Goal: Information Seeking & Learning: Check status

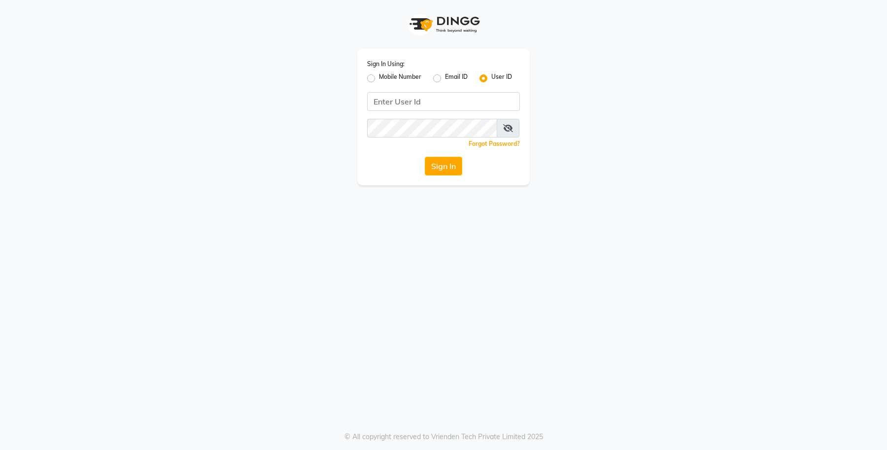
click at [371, 82] on div "Mobile Number" at bounding box center [394, 78] width 54 height 12
click at [379, 79] on label "Mobile Number" at bounding box center [400, 78] width 42 height 12
click at [379, 79] on input "Mobile Number" at bounding box center [382, 75] width 6 height 6
radio input "true"
radio input "false"
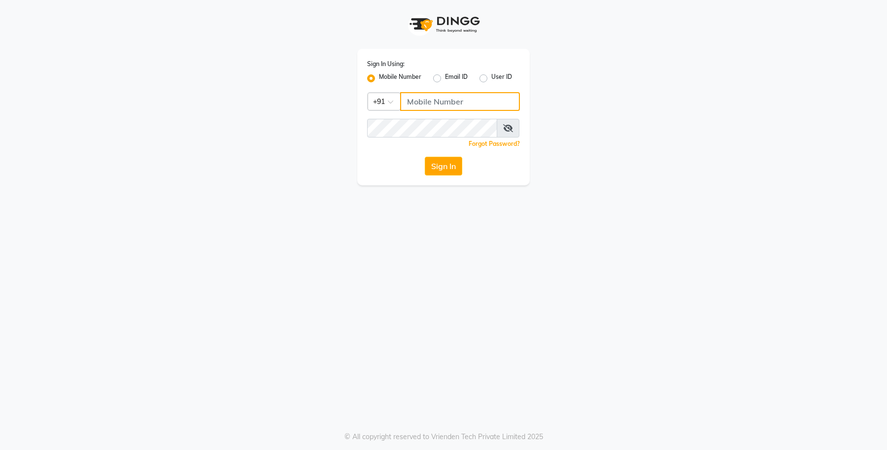
click at [447, 103] on input "Username" at bounding box center [460, 101] width 120 height 19
click at [447, 103] on input "9975095333" at bounding box center [460, 101] width 120 height 19
type input "9975095333"
click at [389, 149] on div "Sign In Using: Mobile Number Email ID User ID Country Code × +91 9975095333 Rem…" at bounding box center [443, 117] width 173 height 137
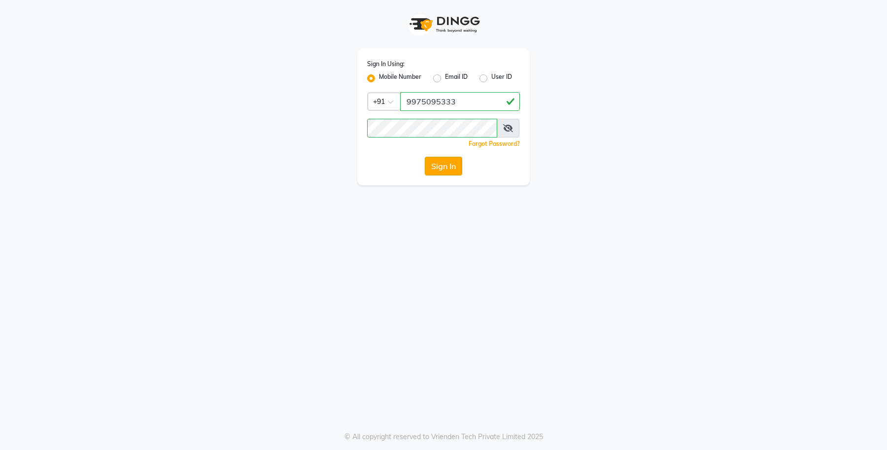
click at [440, 163] on button "Sign In" at bounding box center [443, 166] width 37 height 19
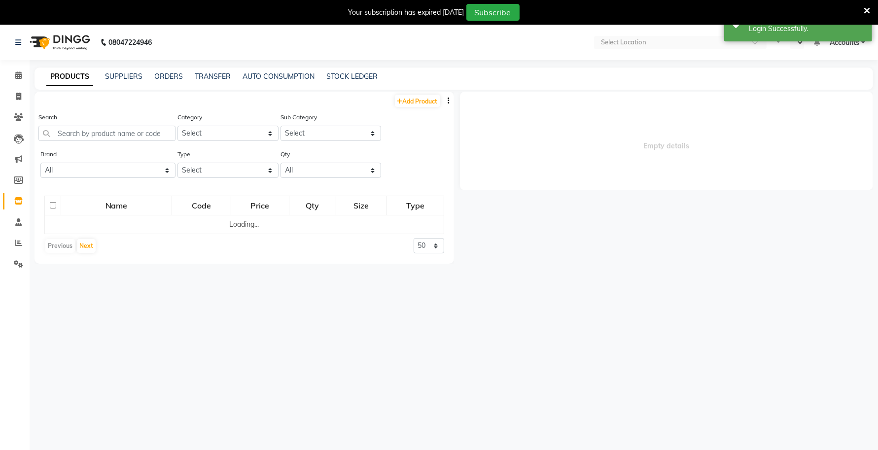
select select "en"
click at [598, 36] on div "Select Location × Capello Salon, Casa1 (Eternity Mall)" at bounding box center [602, 42] width 173 height 13
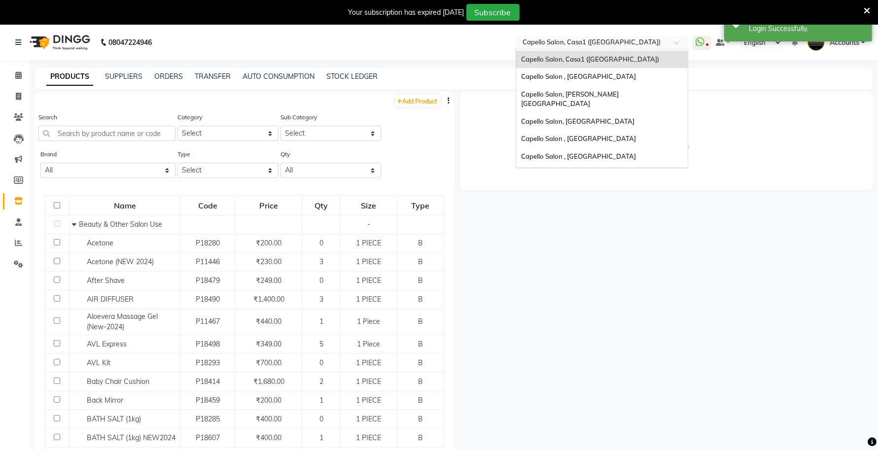
scroll to position [126, 0]
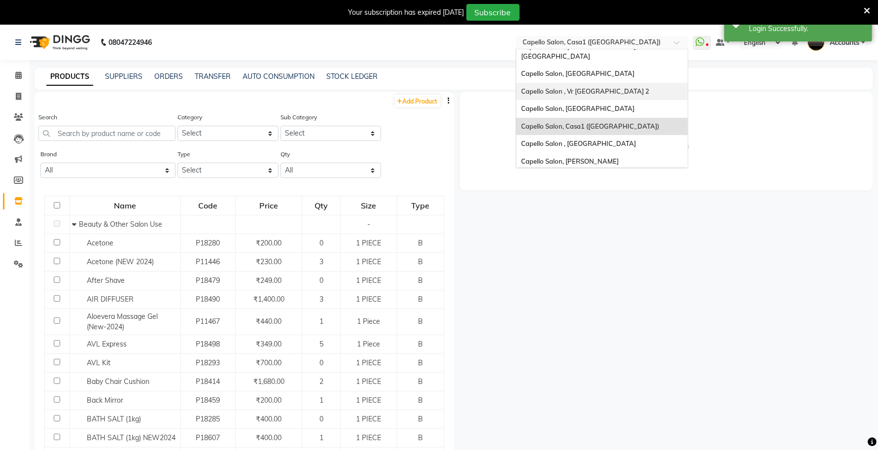
click at [558, 83] on div "Capello Salon , Vr [GEOGRAPHIC_DATA] 2" at bounding box center [602, 92] width 172 height 18
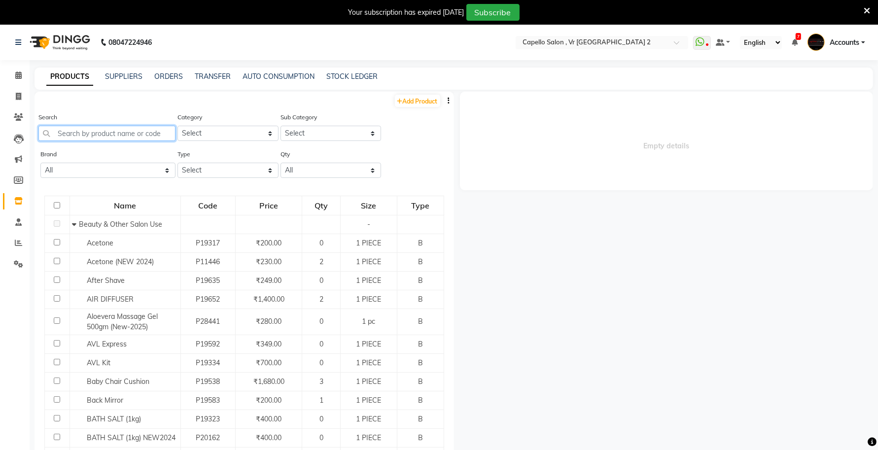
click at [115, 133] on input "text" at bounding box center [106, 133] width 137 height 15
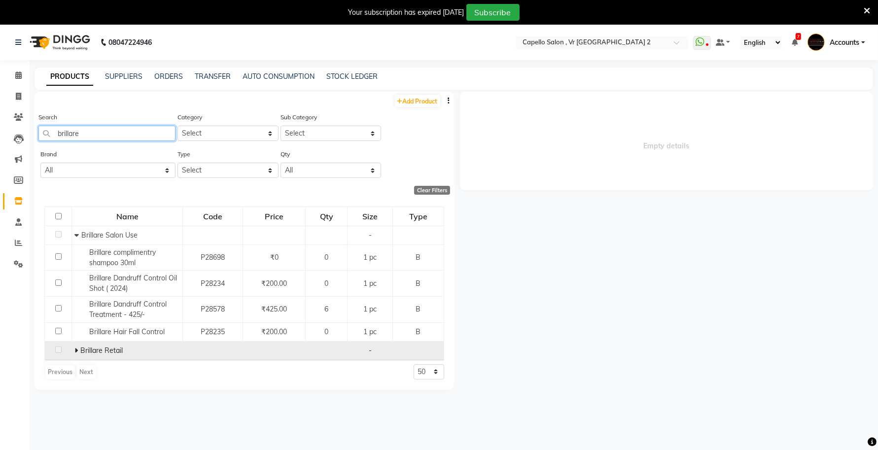
type input "brillare"
click at [75, 350] on icon at bounding box center [75, 350] width 3 height 7
drag, startPoint x: 87, startPoint y: 131, endPoint x: 37, endPoint y: 146, distance: 52.4
click at [34, 146] on main "PRODUCTS SUPPLIERS ORDERS TRANSFER AUTO CONSUMPTION STOCK LEDGER Add Product Se…" at bounding box center [454, 275] width 848 height 414
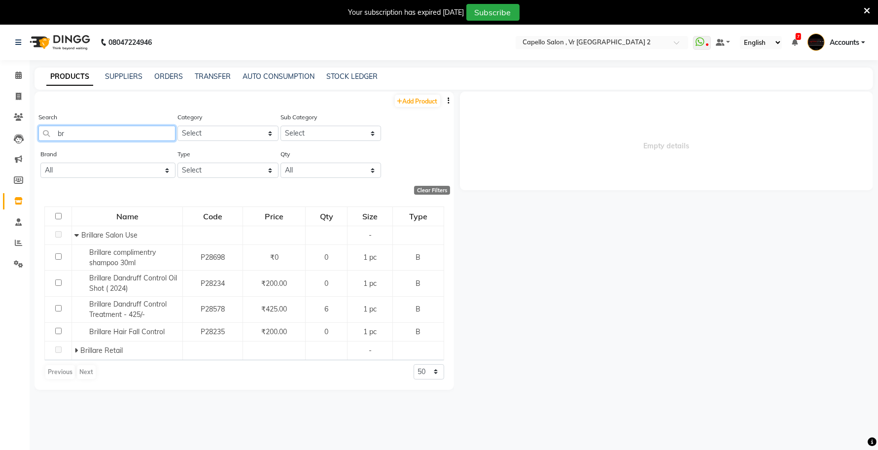
type input "b"
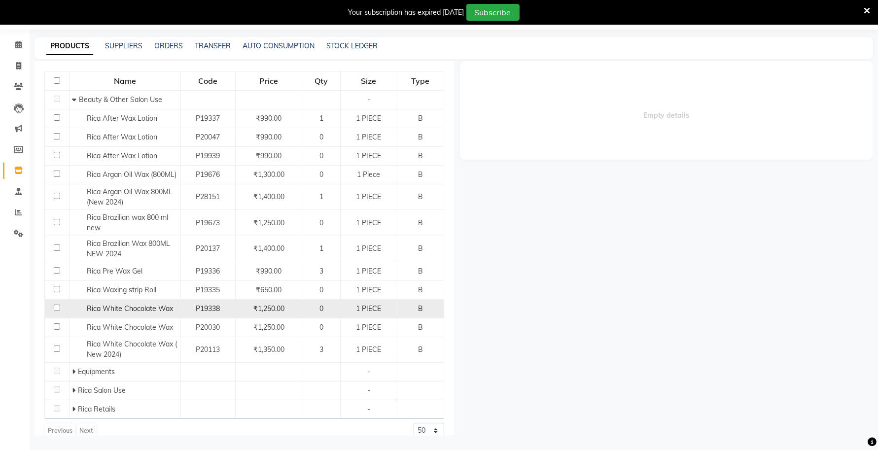
scroll to position [126, 0]
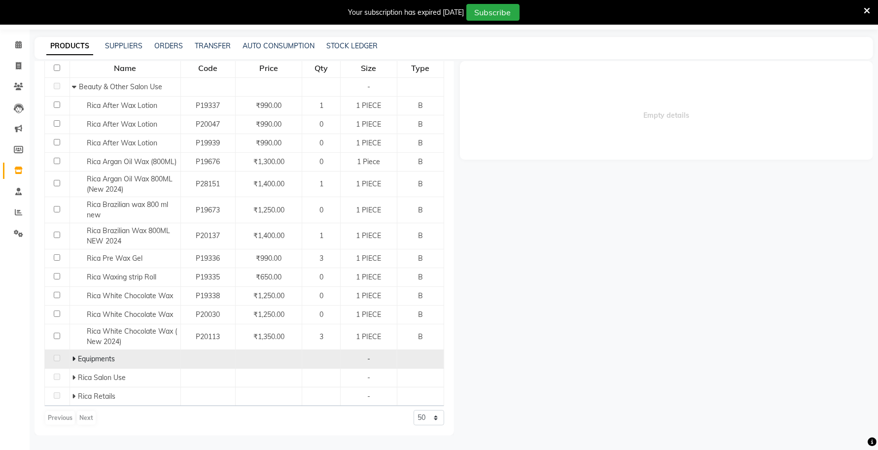
type input "rica"
click at [99, 359] on span "Equipments" at bounding box center [96, 358] width 37 height 9
click at [72, 358] on icon at bounding box center [73, 358] width 3 height 7
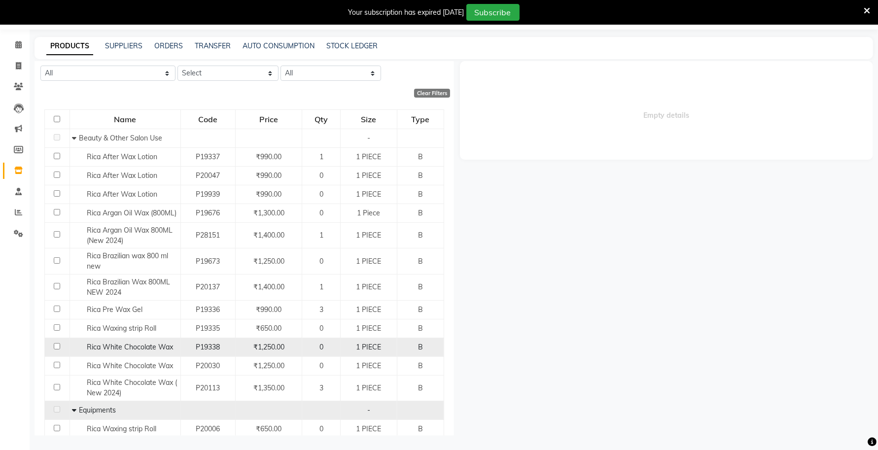
scroll to position [0, 0]
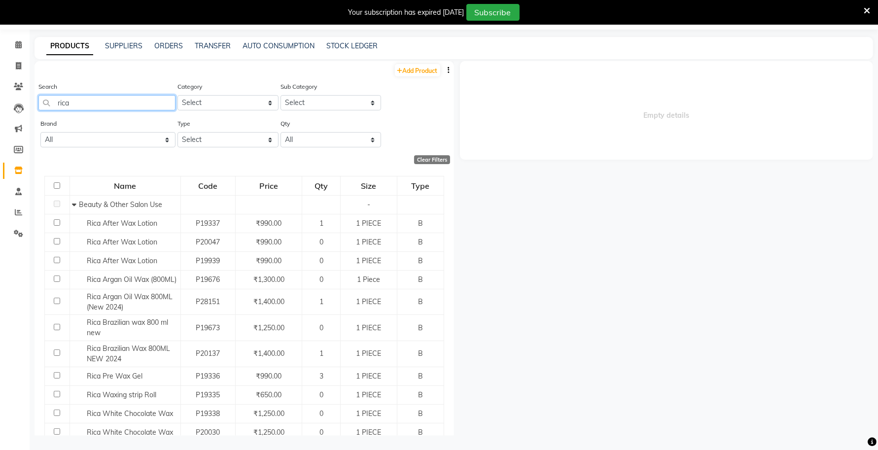
drag, startPoint x: 68, startPoint y: 107, endPoint x: 43, endPoint y: 111, distance: 25.0
click at [47, 111] on div "Search rica" at bounding box center [106, 99] width 137 height 37
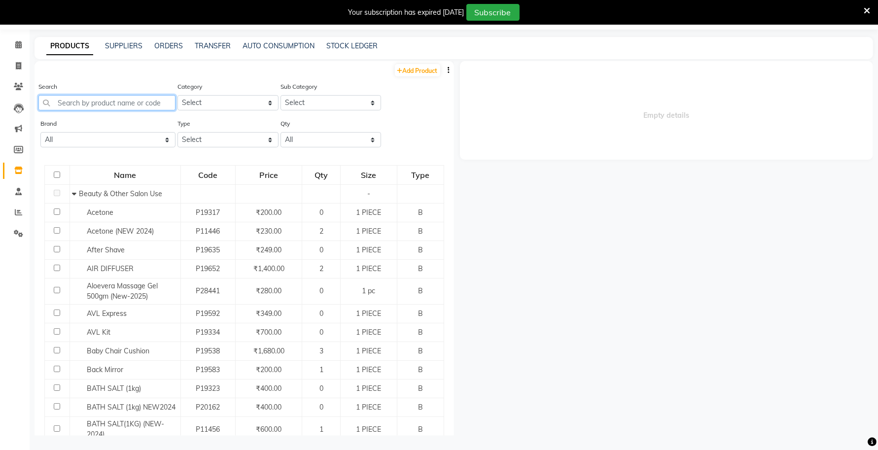
type input "r"
click at [201, 107] on select "Select Keramelon Skin Makeup Personal Care Appliances [PERSON_NAME] Beauty Plan…" at bounding box center [227, 102] width 101 height 15
select select "332902150"
click at [177, 95] on select "Select Keramelon Skin Makeup Personal Care Appliances [PERSON_NAME] Beauty Plan…" at bounding box center [227, 102] width 101 height 15
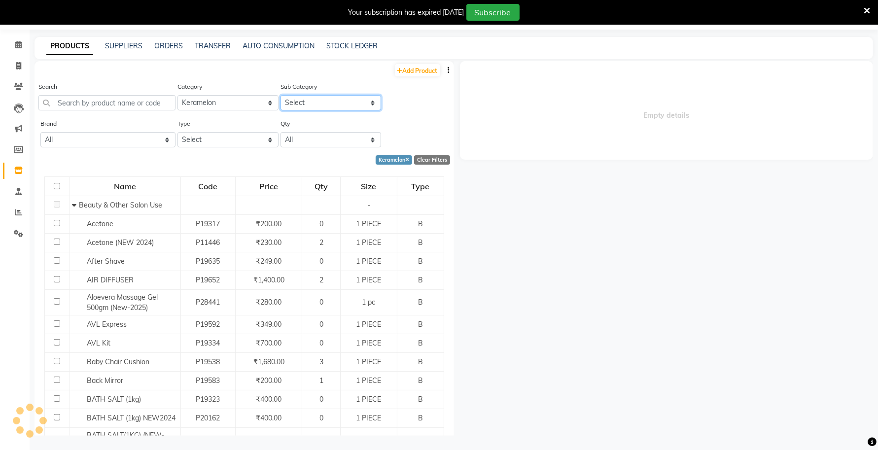
click at [292, 104] on select "Select" at bounding box center [330, 102] width 101 height 15
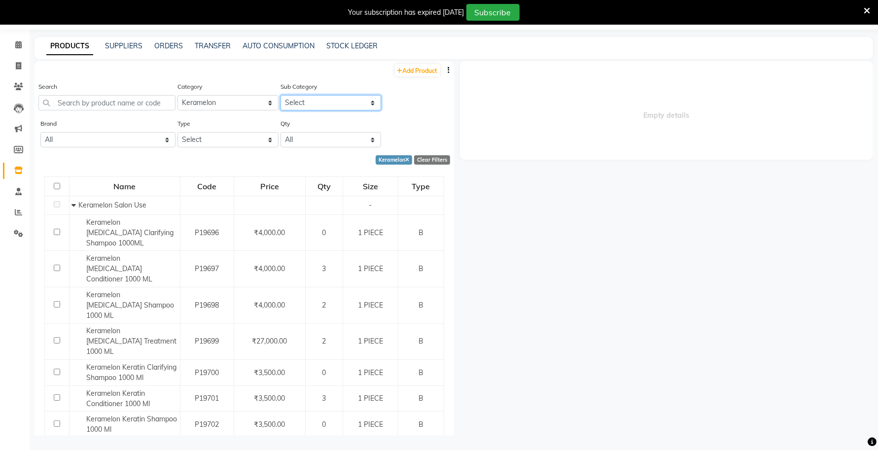
select select "3329021501"
click at [280, 95] on select "Select Keramelon Salon Use Keramelon Retail" at bounding box center [330, 102] width 101 height 15
click at [866, 10] on icon at bounding box center [867, 10] width 6 height 9
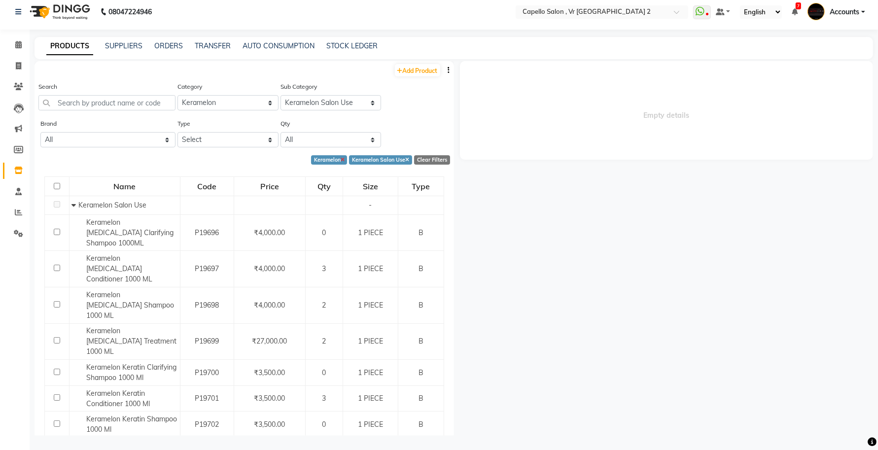
click at [341, 158] on icon at bounding box center [343, 160] width 4 height 5
select select
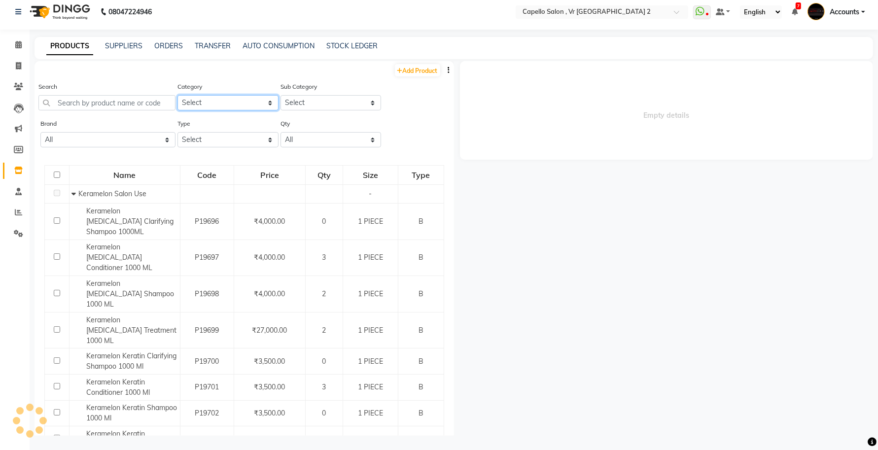
click at [201, 105] on select "Select Keramelon Skin Makeup Personal Care Appliances [PERSON_NAME] Beauty Plan…" at bounding box center [227, 102] width 101 height 15
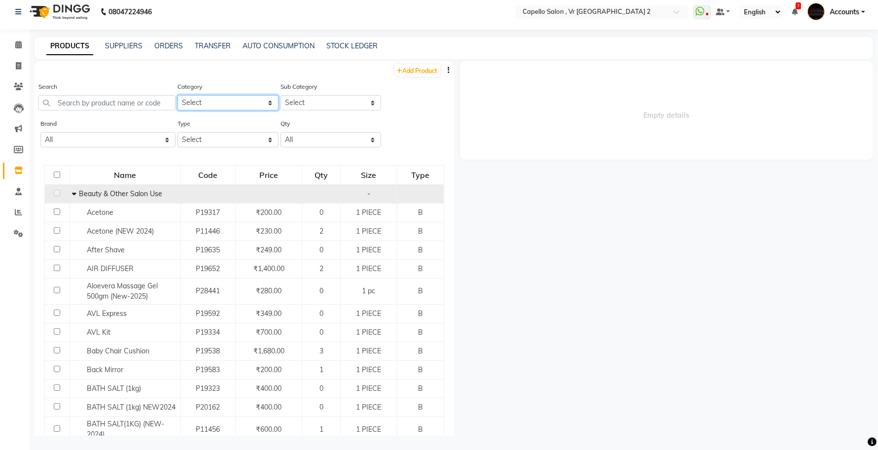
select select "332901650"
click at [177, 95] on select "Select Keramelon Skin Makeup Personal Care Appliances [PERSON_NAME] Beauty Plan…" at bounding box center [227, 102] width 101 height 15
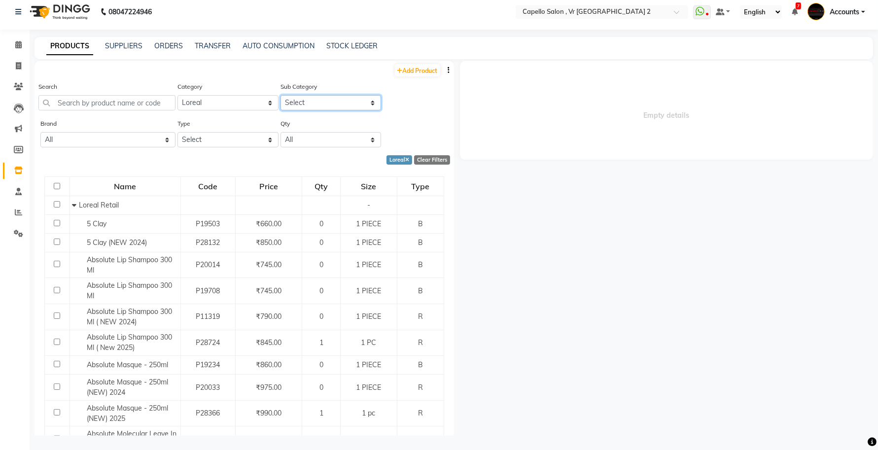
click at [303, 104] on select "Select Loreal Retail Loreal Salon Use Hair Colour Salon Use Matrix Salon Use Ma…" at bounding box center [330, 102] width 101 height 15
select select "332901651"
click at [280, 95] on select "Select Loreal Retail Loreal Salon Use Hair Colour Salon Use Matrix Salon Use Ma…" at bounding box center [330, 102] width 101 height 15
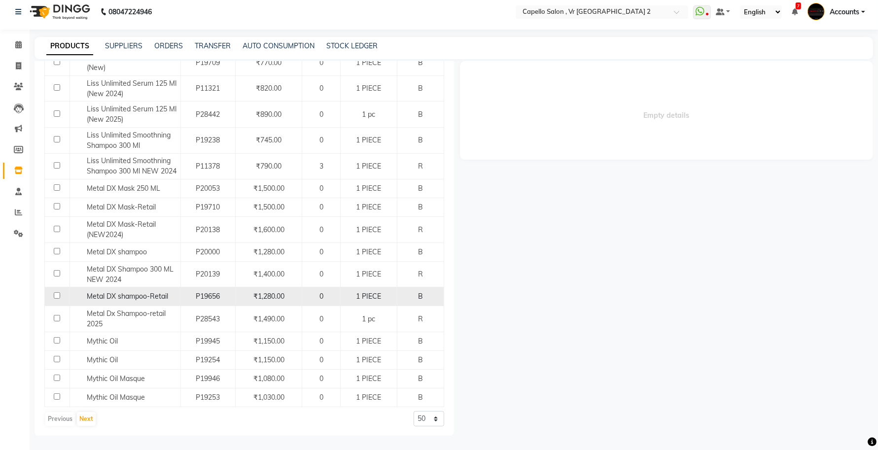
scroll to position [986, 0]
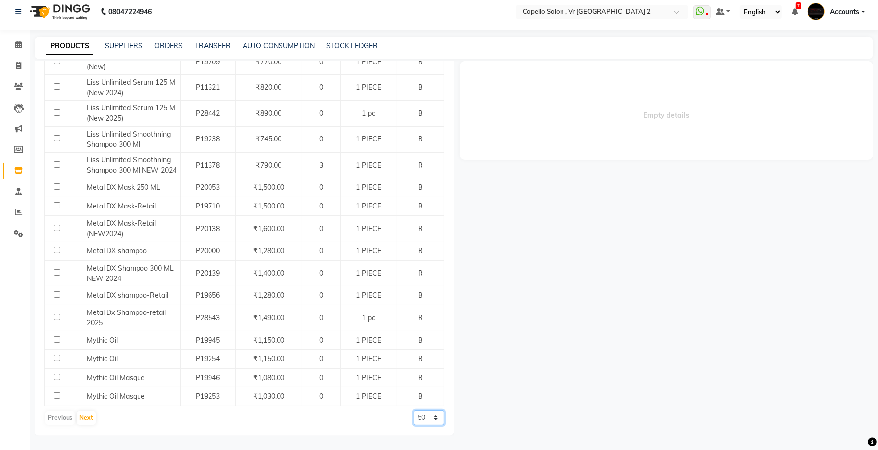
click at [419, 418] on select "50 100 500" at bounding box center [429, 417] width 31 height 15
select select "500"
click at [414, 410] on select "50 100 500" at bounding box center [429, 417] width 31 height 15
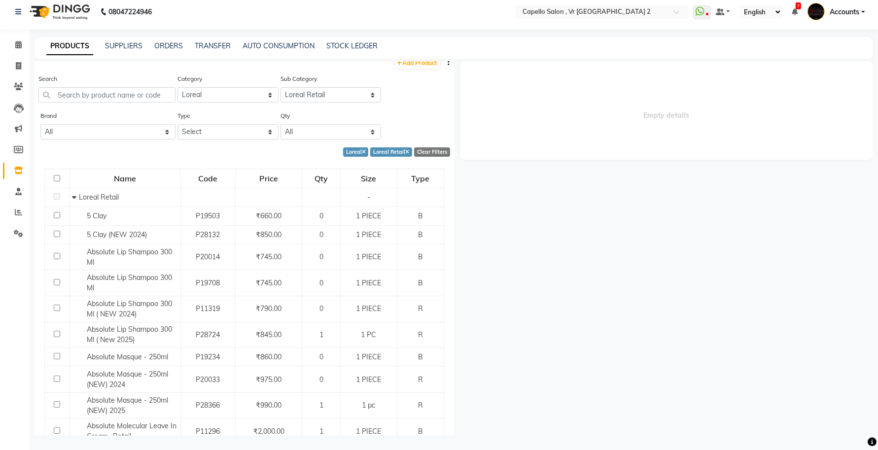
scroll to position [0, 0]
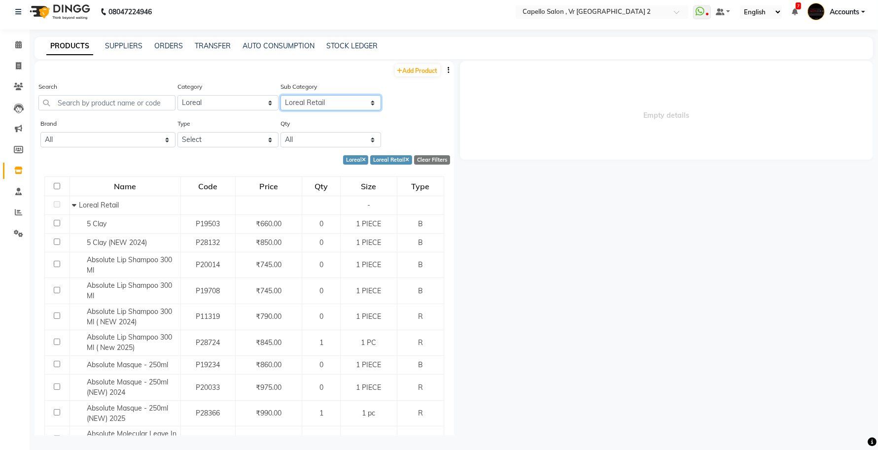
click at [307, 97] on select "Select Loreal Retail Loreal Salon Use Hair Colour Salon Use Matrix Salon Use Ma…" at bounding box center [330, 102] width 101 height 15
select select "332901653"
click at [280, 95] on select "Select Loreal Retail Loreal Salon Use Hair Colour Salon Use Matrix Salon Use Ma…" at bounding box center [330, 102] width 101 height 15
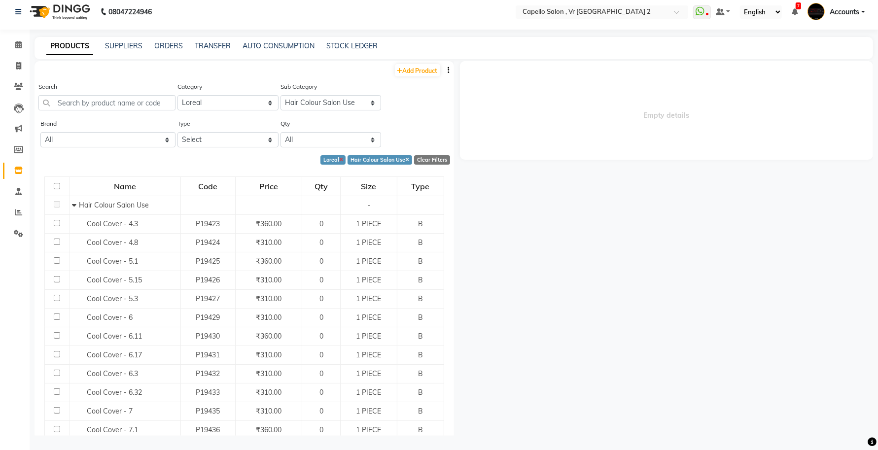
click at [339, 159] on icon at bounding box center [341, 160] width 4 height 5
select select
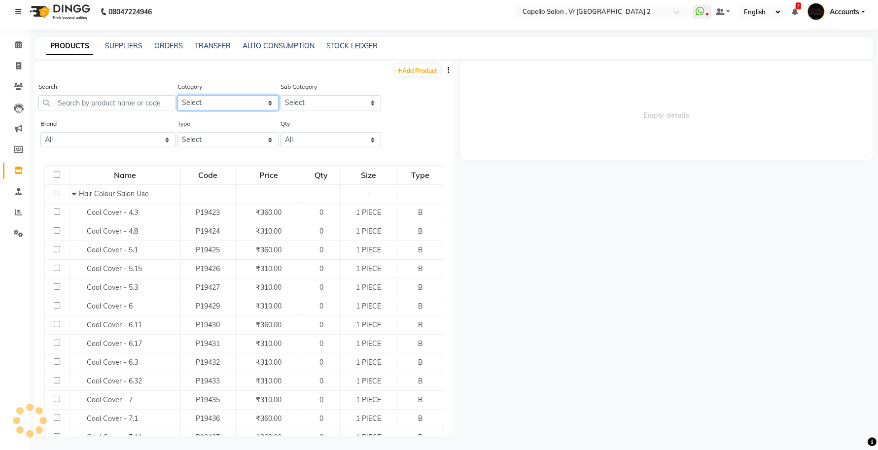
click at [222, 99] on select "Select Keramelon Skin Makeup Personal Care Appliances [PERSON_NAME] Beauty Plan…" at bounding box center [227, 102] width 101 height 15
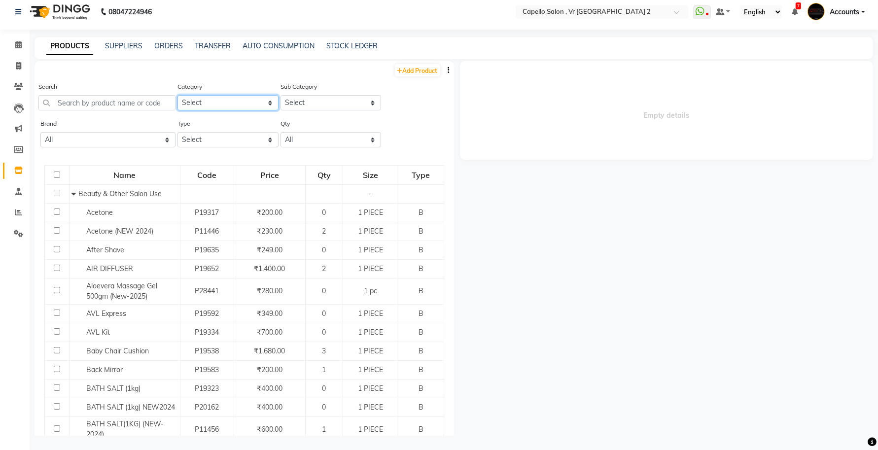
select select "332902450"
click at [177, 95] on select "Select Keramelon Skin Makeup Personal Care Appliances [PERSON_NAME] Beauty Plan…" at bounding box center [227, 102] width 101 height 15
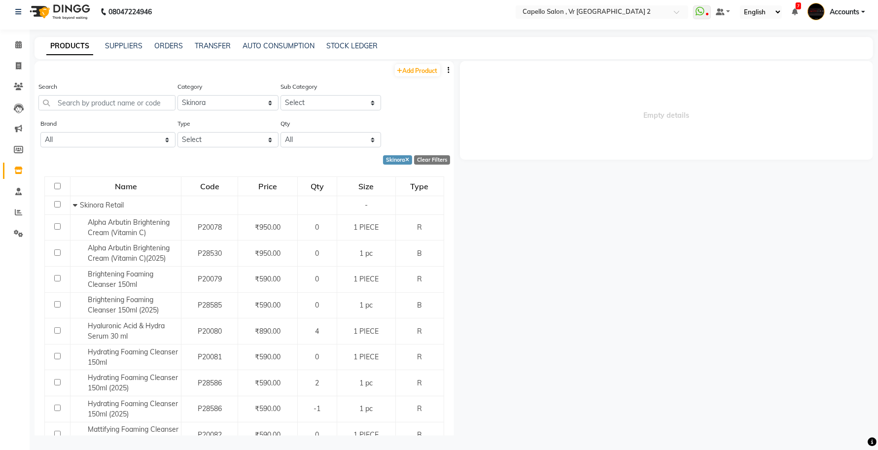
click at [314, 94] on div "Sub Category Select Skinora Retail Skinora Salon Use" at bounding box center [330, 95] width 101 height 29
click at [312, 100] on select "Select Skinora Retail Skinora Salon Use" at bounding box center [330, 102] width 101 height 15
click at [280, 95] on select "Select Skinora Retail Skinora Salon Use" at bounding box center [330, 102] width 101 height 15
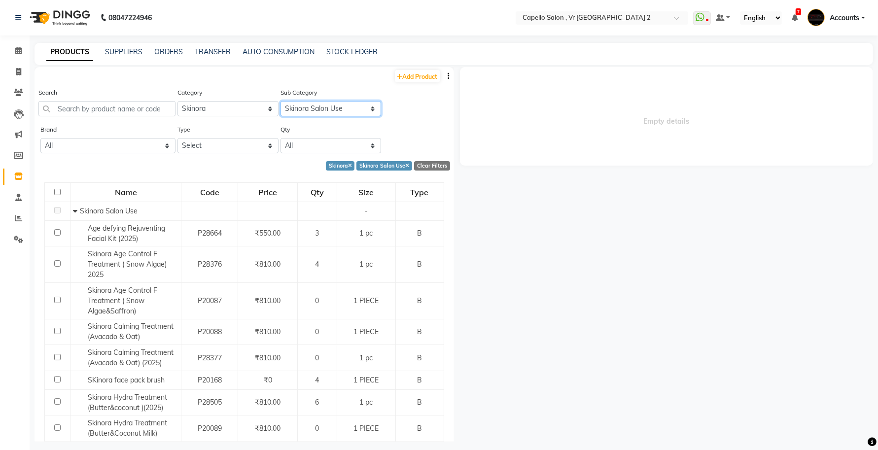
click at [333, 107] on select "Select Skinora Retail Skinora Salon Use" at bounding box center [330, 108] width 101 height 15
select select "3329024501"
click at [280, 101] on select "Select Skinora Retail Skinora Salon Use" at bounding box center [330, 108] width 101 height 15
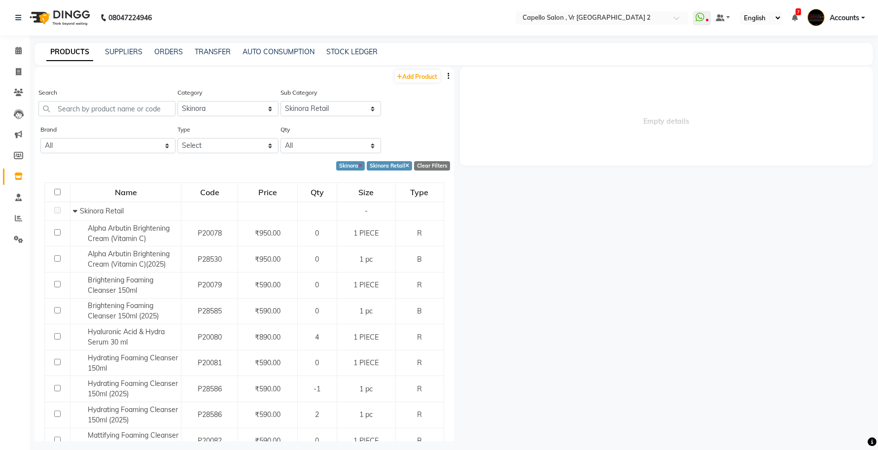
click at [358, 166] on icon at bounding box center [360, 166] width 4 height 5
select select
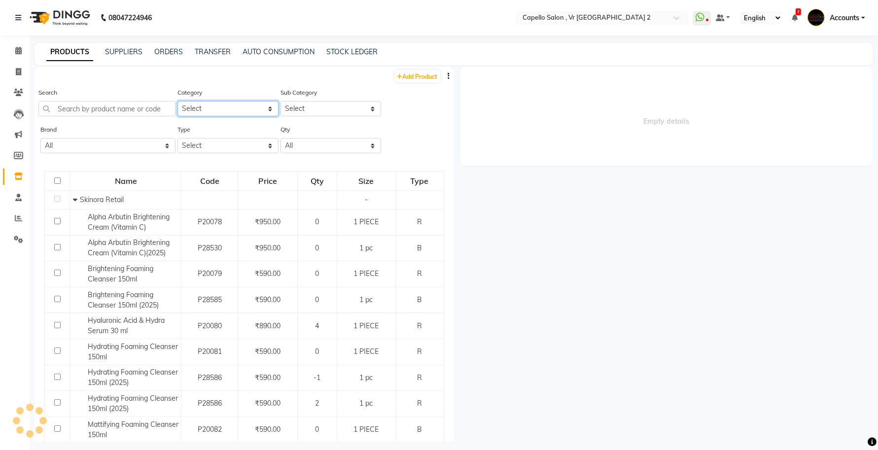
drag, startPoint x: 230, startPoint y: 109, endPoint x: 226, endPoint y: 115, distance: 7.1
click at [230, 109] on select "Select Keramelon Skin Makeup Personal Care Appliances [PERSON_NAME] Beauty Plan…" at bounding box center [227, 108] width 101 height 15
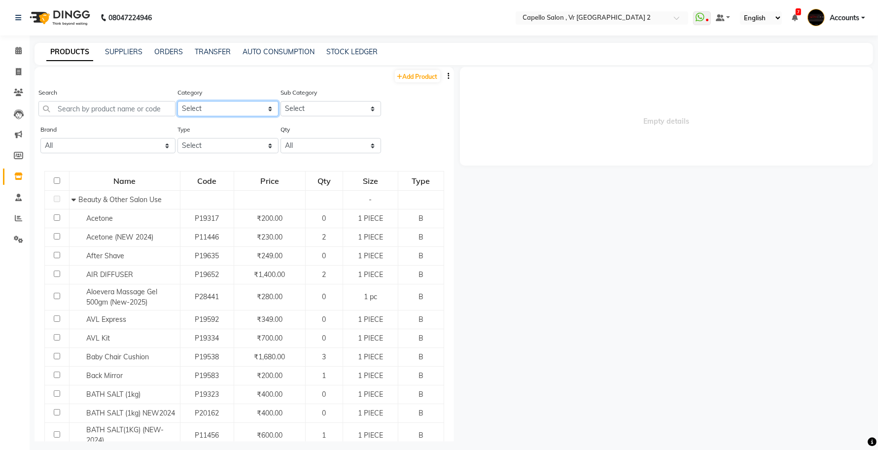
select select "332901400"
click at [177, 101] on select "Select Keramelon Skin Makeup Personal Care Appliances [PERSON_NAME] Beauty Plan…" at bounding box center [227, 108] width 101 height 15
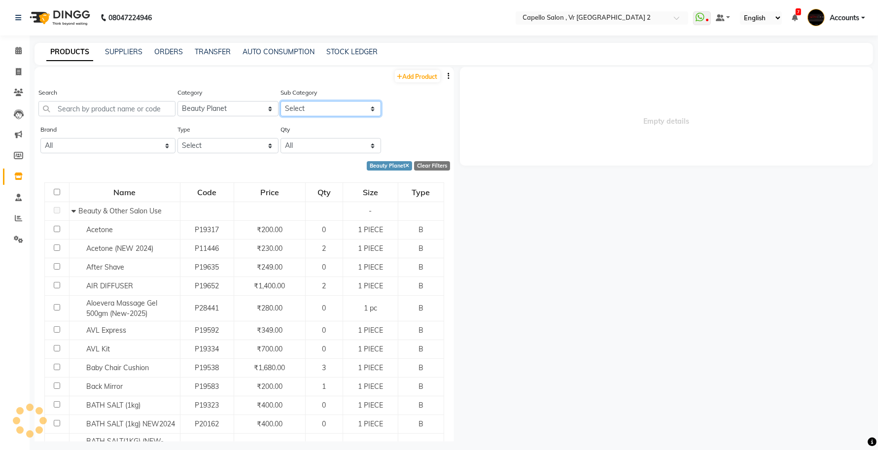
click at [301, 108] on select "Select" at bounding box center [330, 108] width 101 height 15
click at [280, 101] on select "Select Beauty & Other Salon Use Disposable Makeup Equipments Nail Art" at bounding box center [330, 108] width 101 height 15
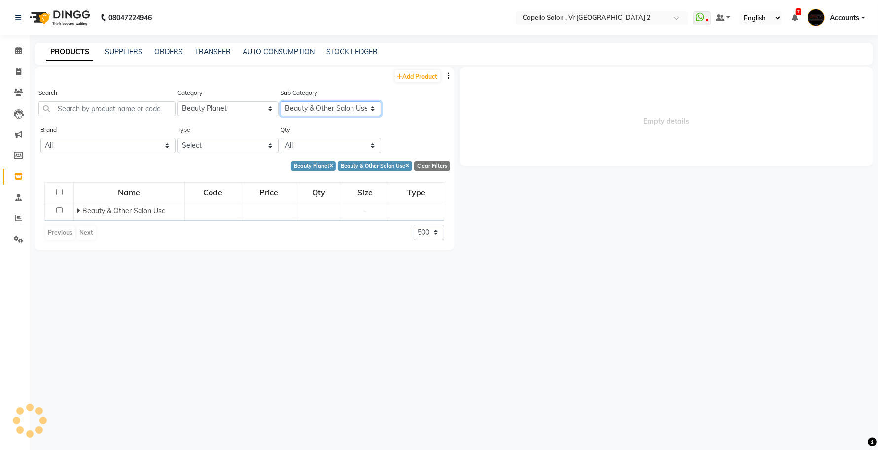
click at [314, 104] on select "Select Beauty & Other Salon Use Disposable Makeup Equipments Nail Art" at bounding box center [330, 108] width 101 height 15
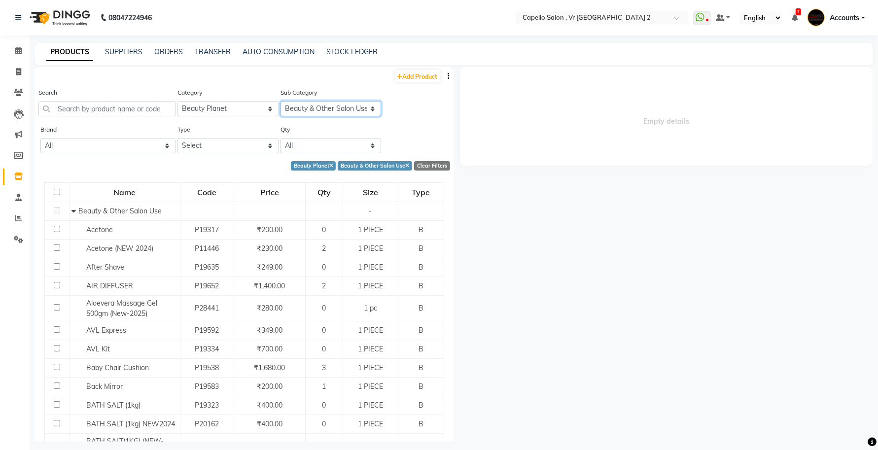
select select "332901402"
click at [280, 101] on select "Select Beauty & Other Salon Use Disposable Makeup Equipments Nail Art" at bounding box center [330, 108] width 101 height 15
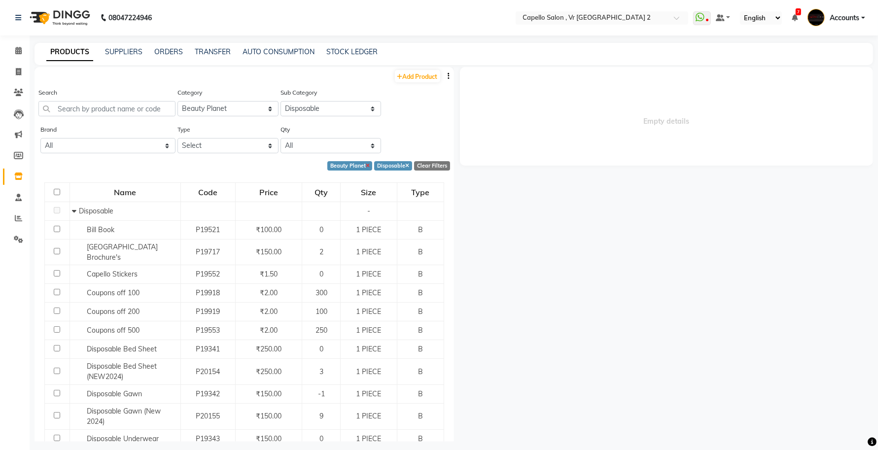
click at [366, 166] on icon at bounding box center [368, 166] width 4 height 5
select select
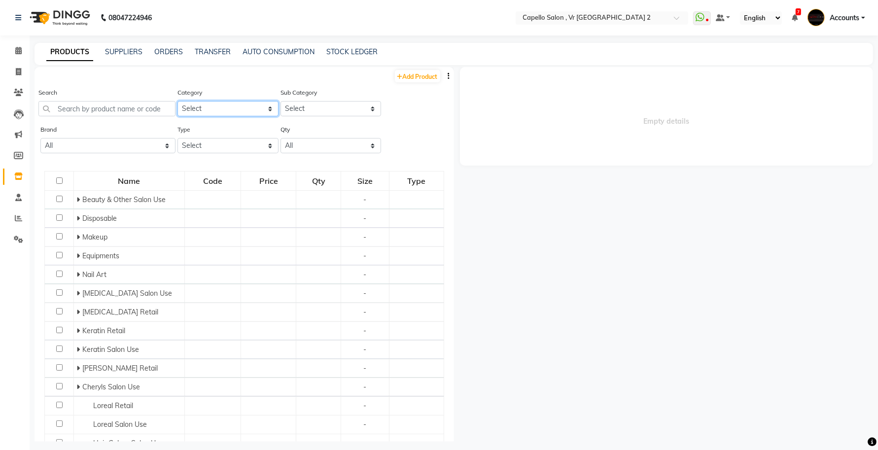
click at [240, 112] on select "Select Keramelon Skin Makeup Personal Care Appliances [PERSON_NAME] Beauty Plan…" at bounding box center [227, 108] width 101 height 15
click at [216, 106] on select "Select Keramelon Skin Makeup Personal Care Appliances [PERSON_NAME] Beauty Plan…" at bounding box center [227, 108] width 101 height 15
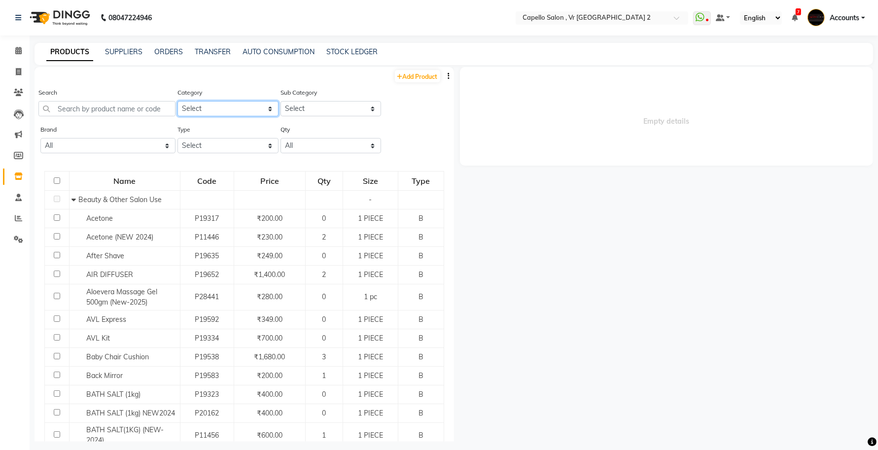
click at [225, 109] on select "Select Keramelon Skin Makeup Personal Care Appliances [PERSON_NAME] Beauty Plan…" at bounding box center [227, 108] width 101 height 15
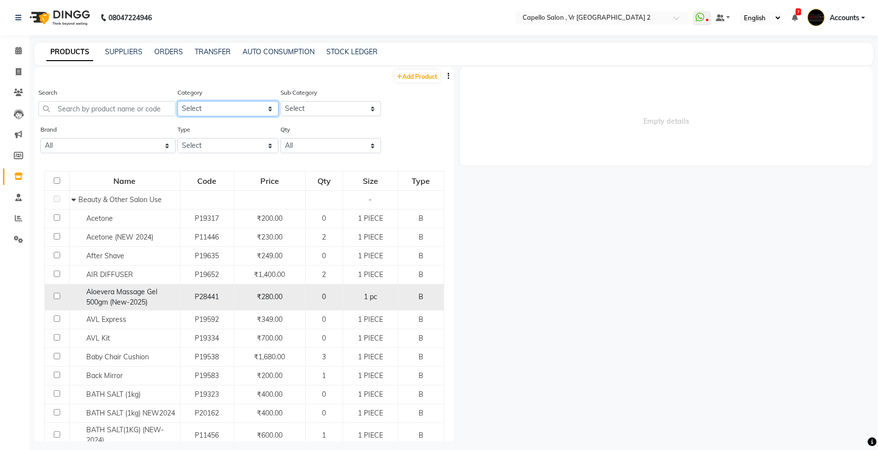
select select "332902950"
click at [177, 101] on select "Select Keramelon Skin Makeup Personal Care Appliances [PERSON_NAME] Beauty Plan…" at bounding box center [227, 108] width 101 height 15
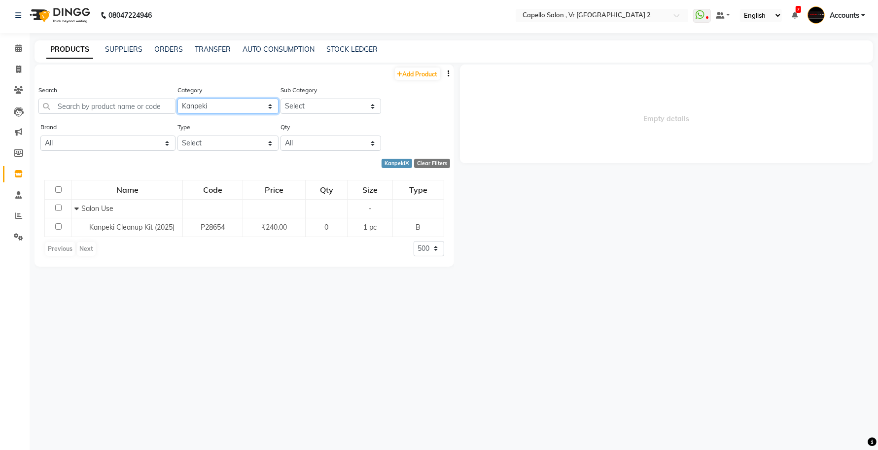
scroll to position [6, 0]
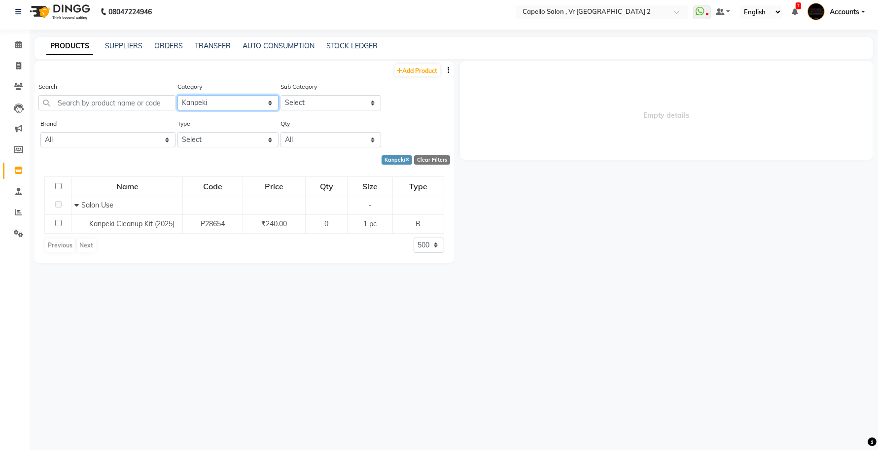
click at [213, 95] on select "Select Keramelon Skin Makeup Personal Care Appliances [PERSON_NAME] Beauty Plan…" at bounding box center [227, 102] width 101 height 15
click at [326, 169] on div "Name Code Price Qty Size Type Salon Use - Kanpeki Cleanup Kit (2025) P28654 ₹24…" at bounding box center [244, 215] width 419 height 97
click at [410, 159] on div "Kanpeki" at bounding box center [397, 159] width 31 height 9
click at [409, 158] on icon at bounding box center [407, 160] width 4 height 5
select select
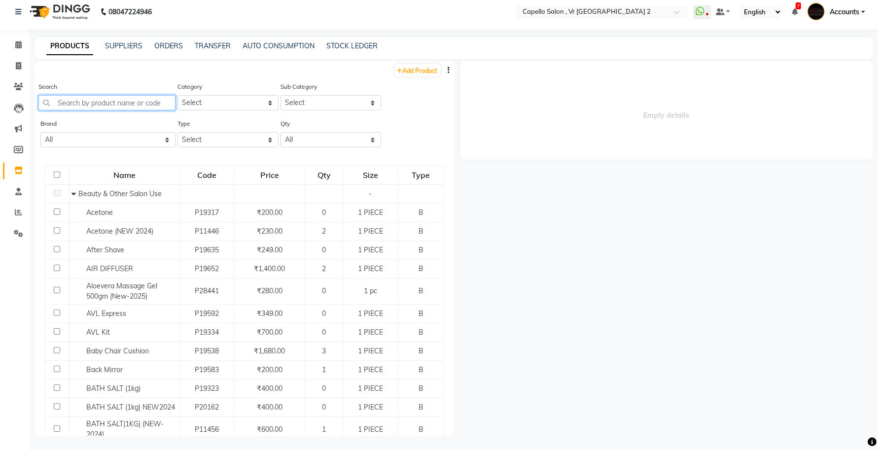
click at [95, 102] on input "text" at bounding box center [106, 102] width 137 height 15
click at [68, 97] on input "text" at bounding box center [106, 102] width 137 height 15
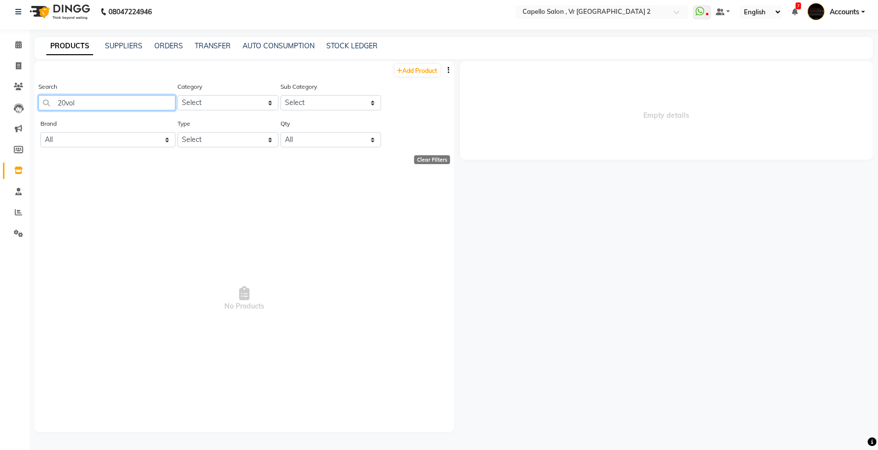
click at [67, 104] on input "20vol" at bounding box center [106, 102] width 137 height 15
type input "20 vol"
select select "500"
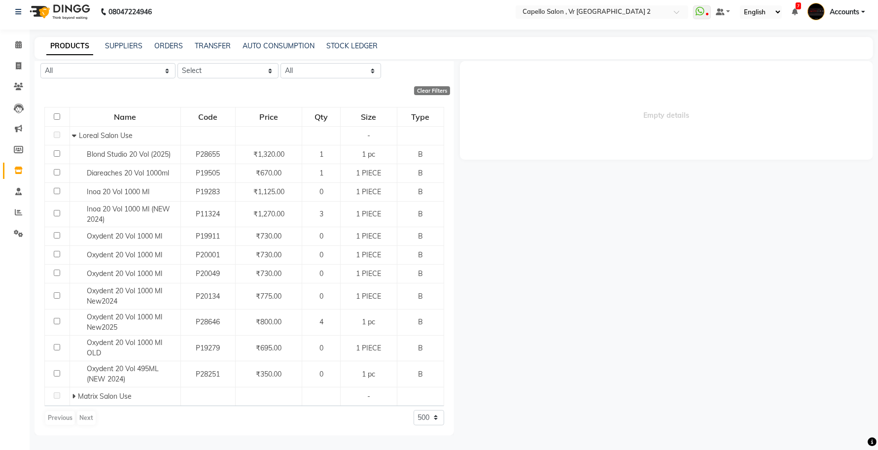
scroll to position [0, 0]
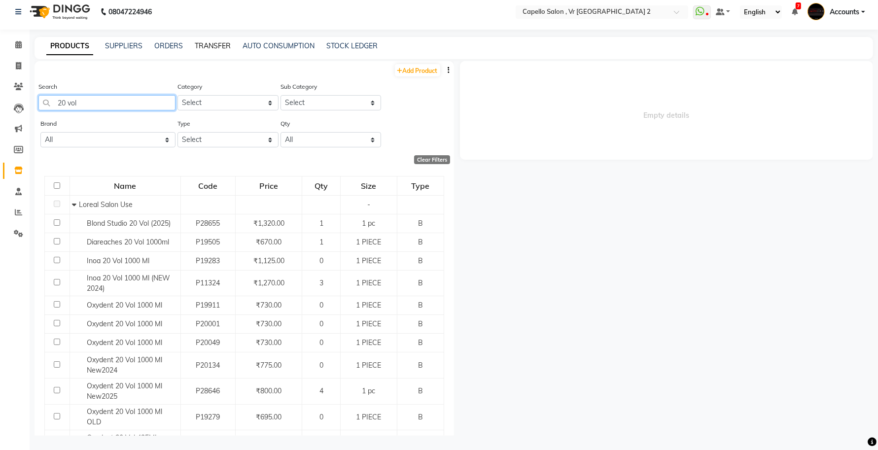
type input "20 vol"
click at [220, 45] on link "TRANSFER" at bounding box center [213, 45] width 36 height 9
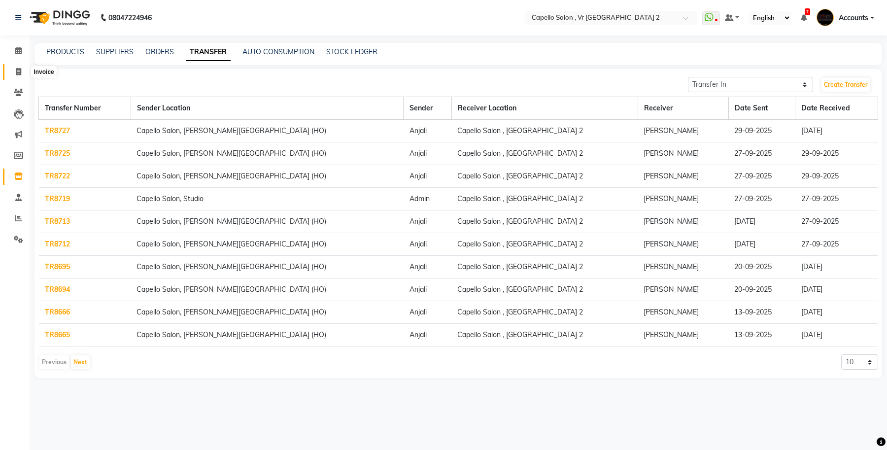
click at [11, 74] on span at bounding box center [18, 72] width 17 height 11
select select "service"
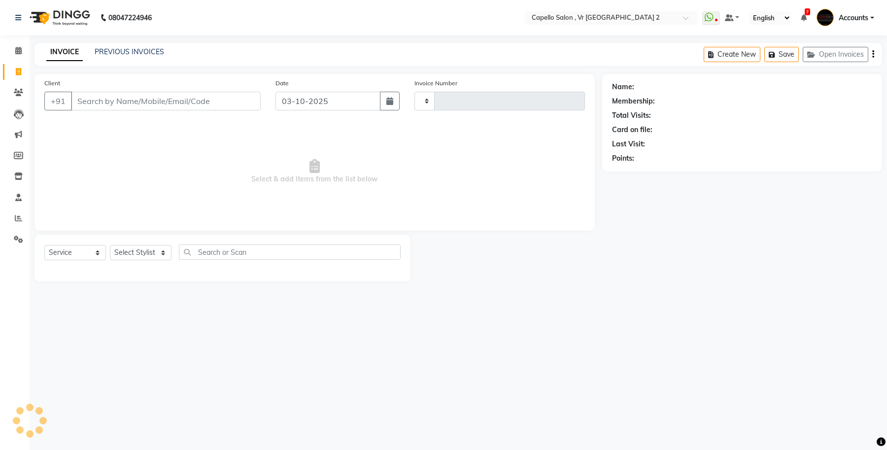
type input "5481"
select select "848"
click at [21, 174] on icon at bounding box center [18, 176] width 8 height 7
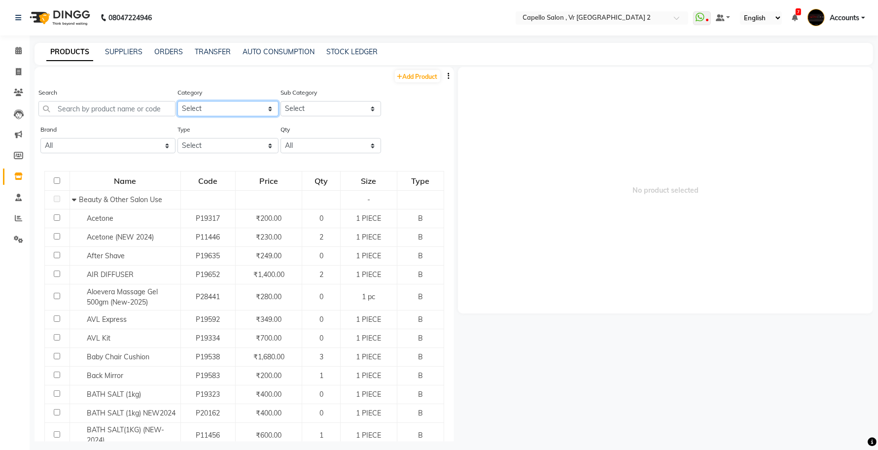
drag, startPoint x: 240, startPoint y: 109, endPoint x: 227, endPoint y: 107, distance: 12.4
click at [240, 109] on select "Select Keramelon Skin Makeup Personal Care Appliances [PERSON_NAME] Beauty Plan…" at bounding box center [227, 108] width 101 height 15
select select "332901650"
click at [177, 101] on select "Select Keramelon Skin Makeup Personal Care Appliances [PERSON_NAME] Beauty Plan…" at bounding box center [227, 108] width 101 height 15
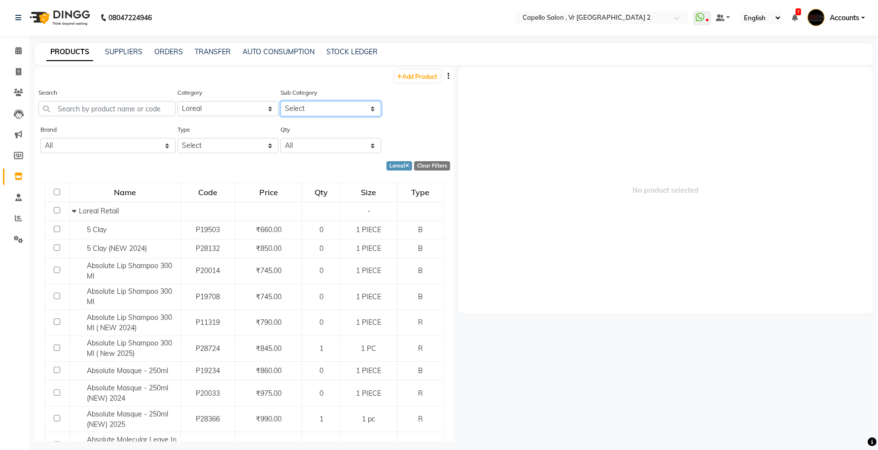
click at [309, 107] on select "Select Loreal Retail Loreal Salon Use Hair Colour Salon Use Matrix Salon Use Ma…" at bounding box center [330, 108] width 101 height 15
select select "332901652"
click at [280, 101] on select "Select Loreal Retail Loreal Salon Use Hair Colour Salon Use Matrix Salon Use Ma…" at bounding box center [330, 108] width 101 height 15
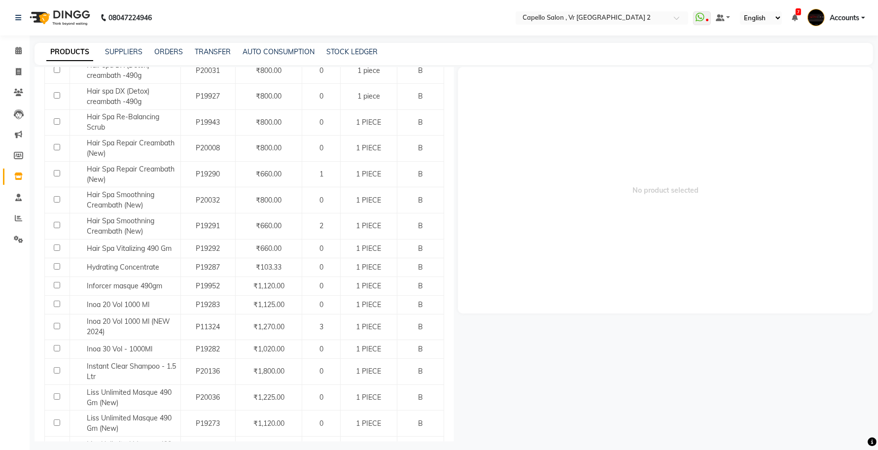
scroll to position [925, 0]
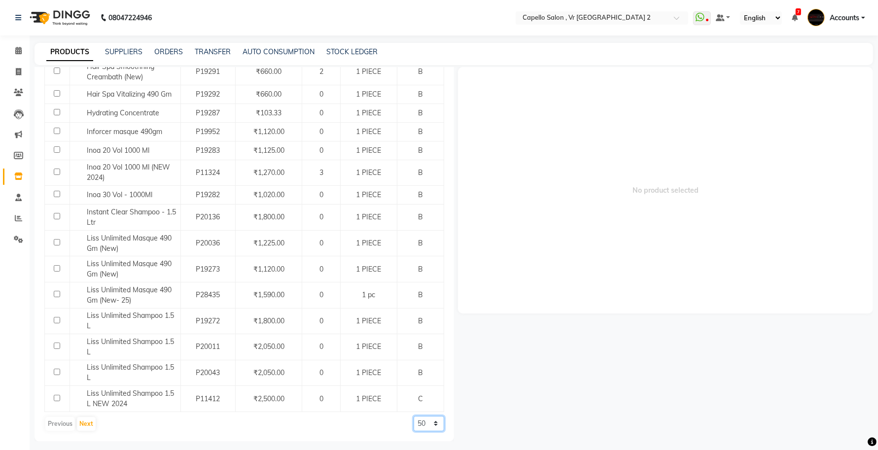
click at [416, 422] on select "50 100 500" at bounding box center [429, 423] width 31 height 15
select select "500"
click at [414, 416] on select "50 100 500" at bounding box center [429, 423] width 31 height 15
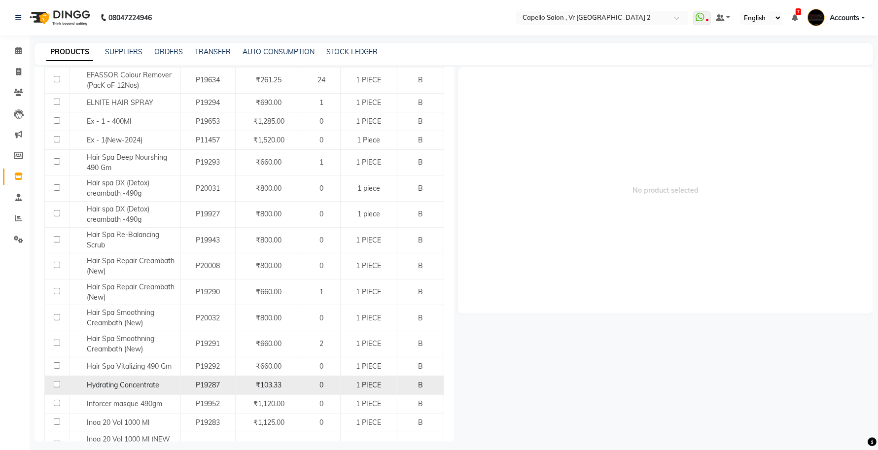
scroll to position [627, 0]
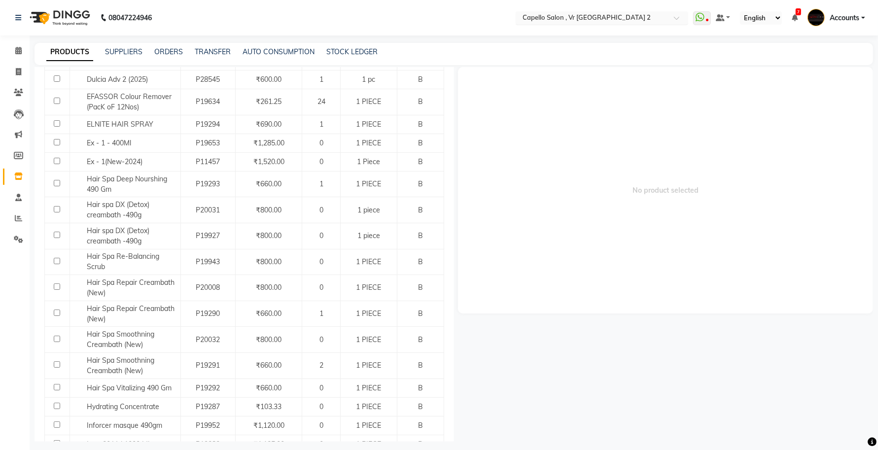
click at [605, 19] on input "text" at bounding box center [592, 19] width 143 height 10
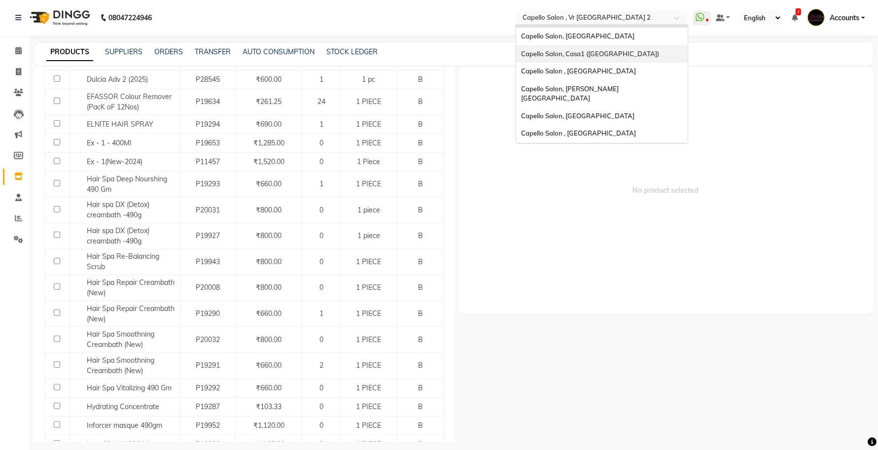
scroll to position [249, 0]
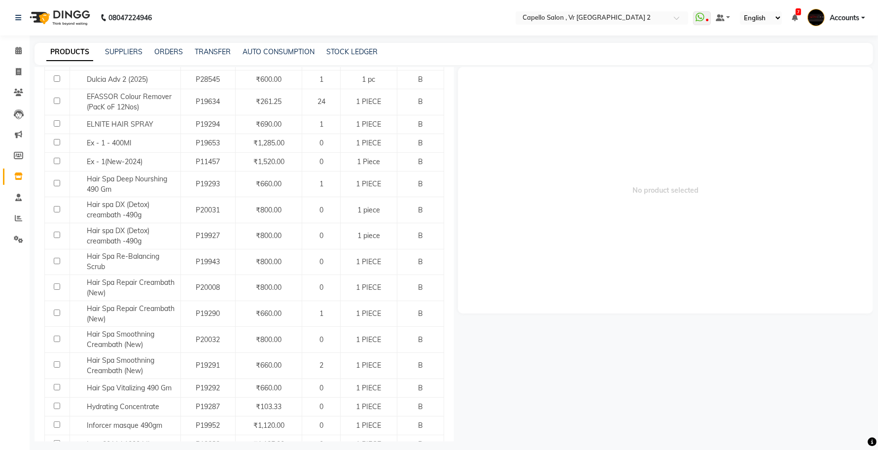
click at [472, 92] on span "No product selected" at bounding box center [666, 190] width 416 height 246
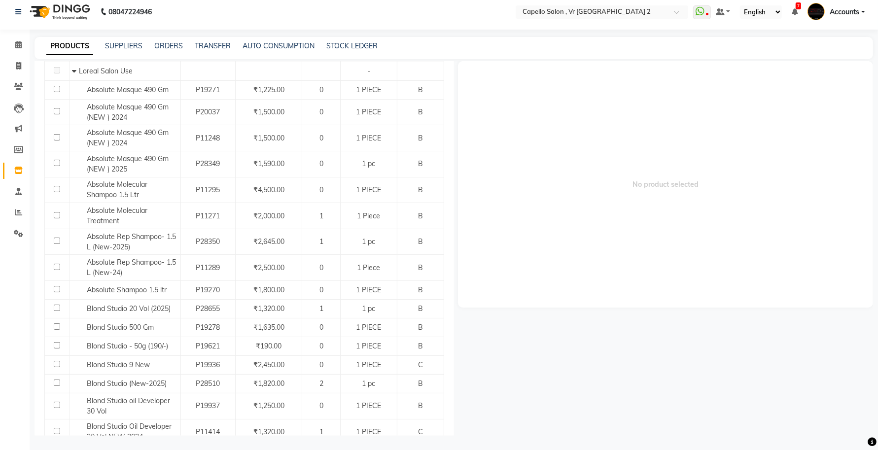
scroll to position [0, 0]
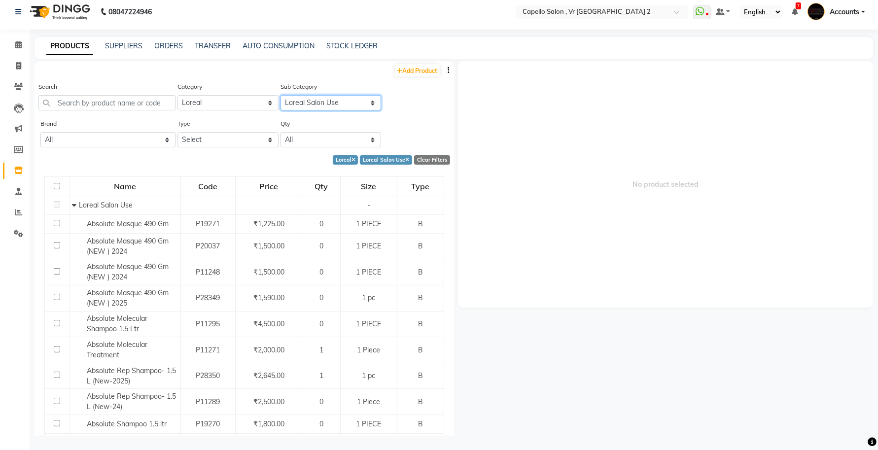
click at [313, 109] on select "Select Loreal Retail Loreal Salon Use Hair Colour Salon Use Matrix Salon Use Ma…" at bounding box center [330, 102] width 101 height 15
select select "332901653"
click at [280, 95] on select "Select Loreal Retail Loreal Salon Use Hair Colour Salon Use Matrix Salon Use Ma…" at bounding box center [330, 102] width 101 height 15
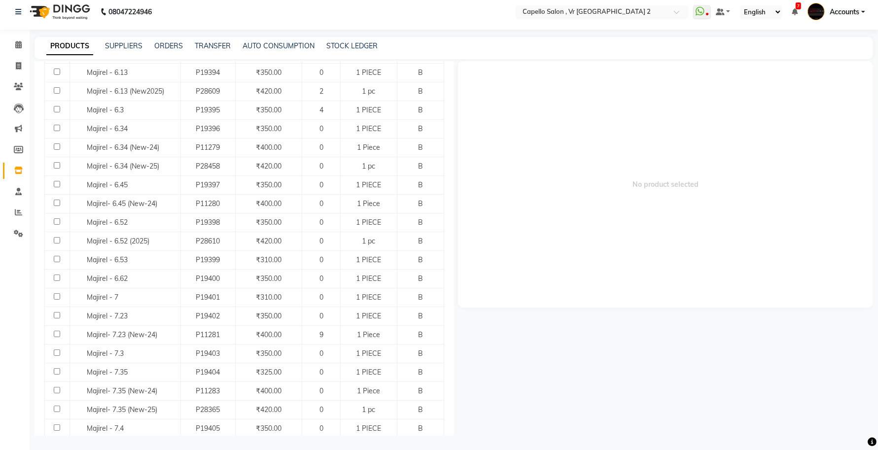
scroll to position [3943, 0]
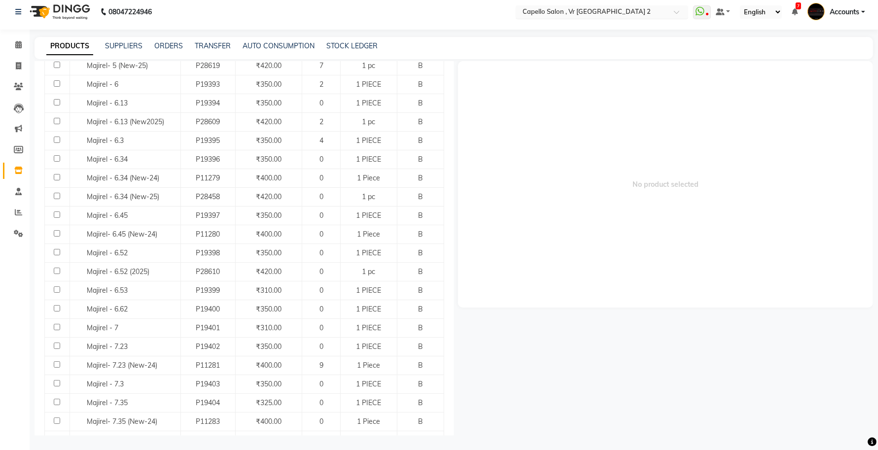
click at [605, 11] on input "text" at bounding box center [592, 13] width 143 height 10
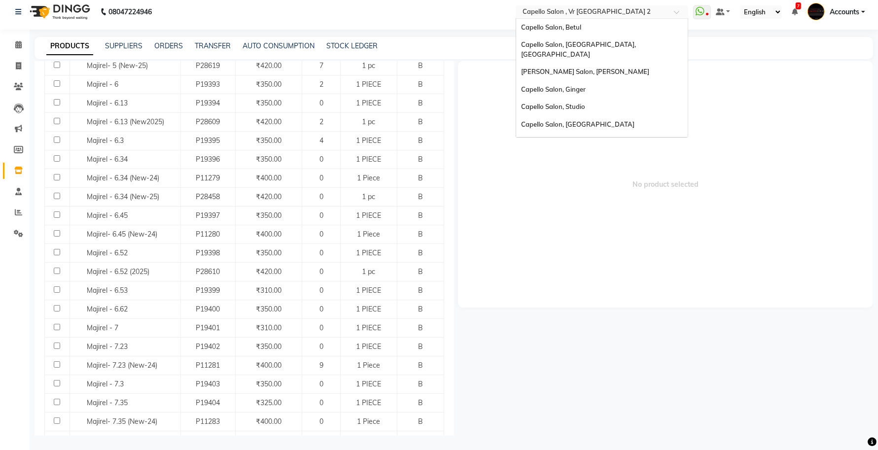
scroll to position [139, 0]
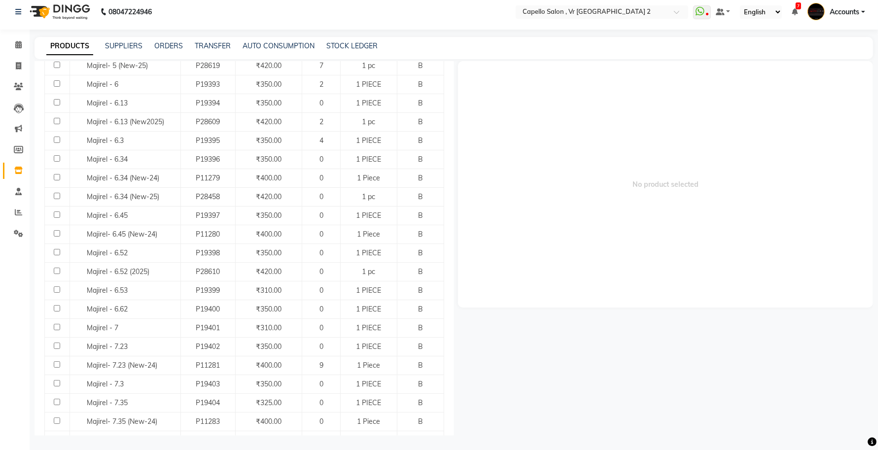
click at [479, 20] on nav "08047224946 Select Location × [GEOGRAPHIC_DATA] 2 WhatsApp Status ✕ Status: Dis…" at bounding box center [439, 11] width 878 height 35
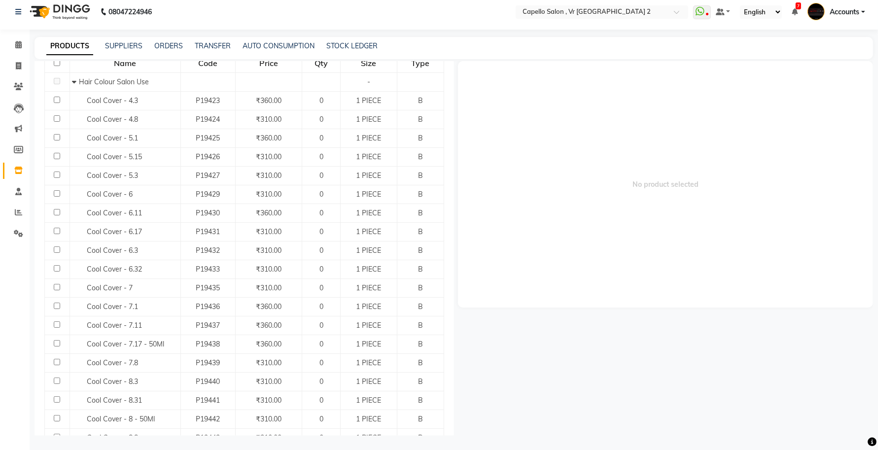
scroll to position [0, 0]
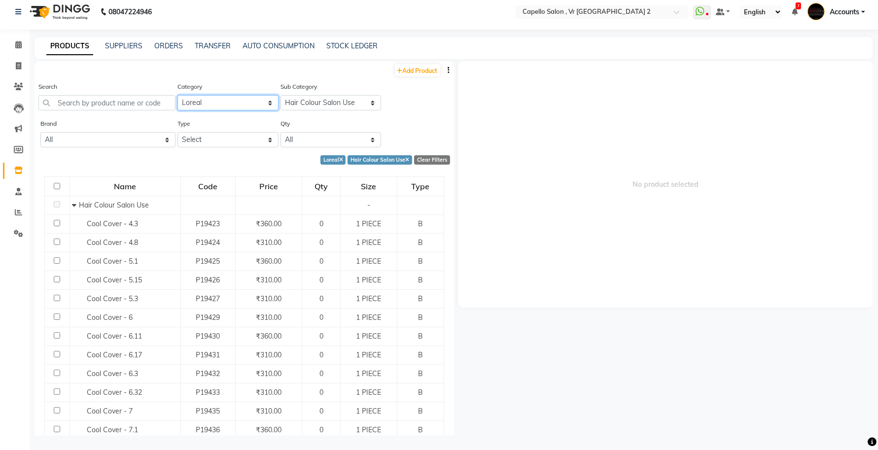
click at [225, 100] on select "Select Keramelon Skin Makeup Personal Care Appliances [PERSON_NAME] Beauty Plan…" at bounding box center [227, 102] width 101 height 15
select select "332902450"
click at [177, 95] on select "Select Keramelon Skin Makeup Personal Care Appliances [PERSON_NAME] Beauty Plan…" at bounding box center [227, 102] width 101 height 15
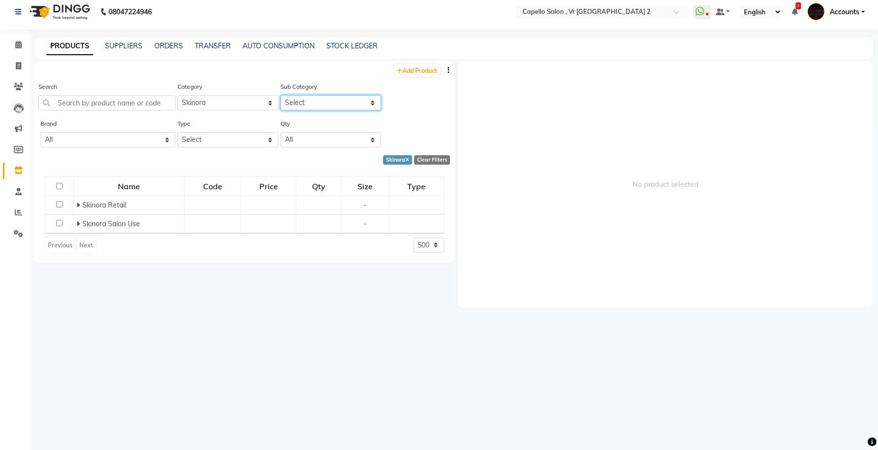
click at [298, 96] on select "Select Skinora Retail Skinora Salon Use" at bounding box center [330, 102] width 101 height 15
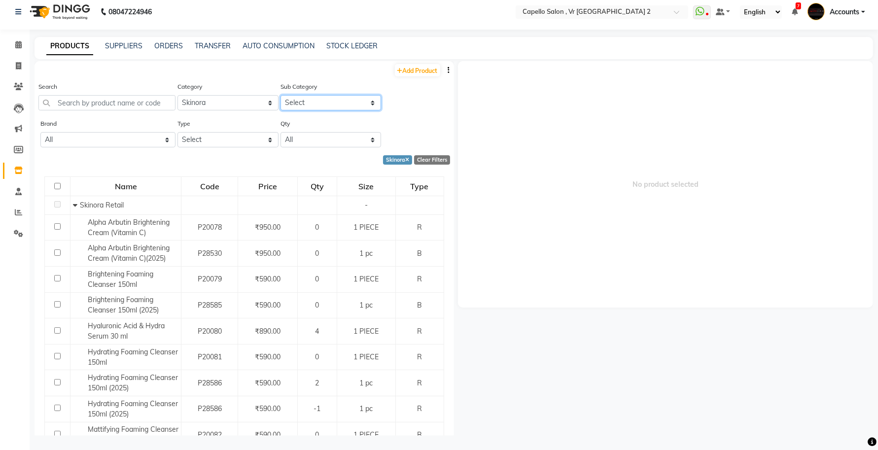
select select "3329024501"
click at [280, 95] on select "Select Skinora Retail Skinora Salon Use" at bounding box center [330, 102] width 101 height 15
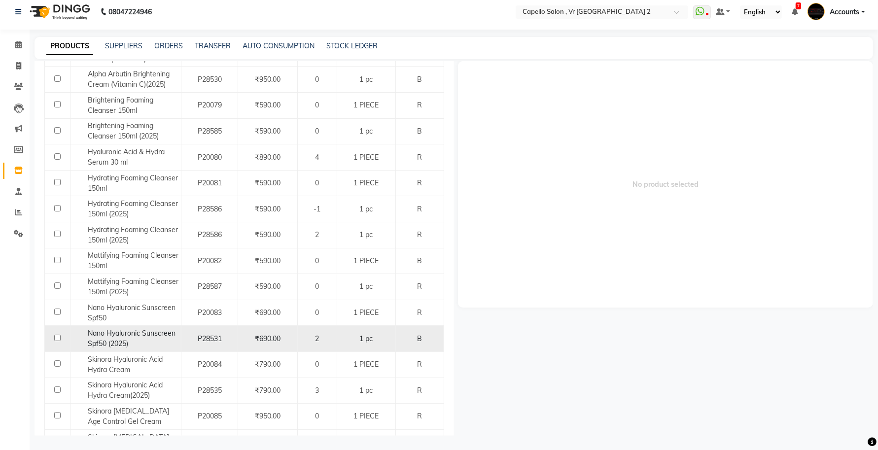
scroll to position [153, 0]
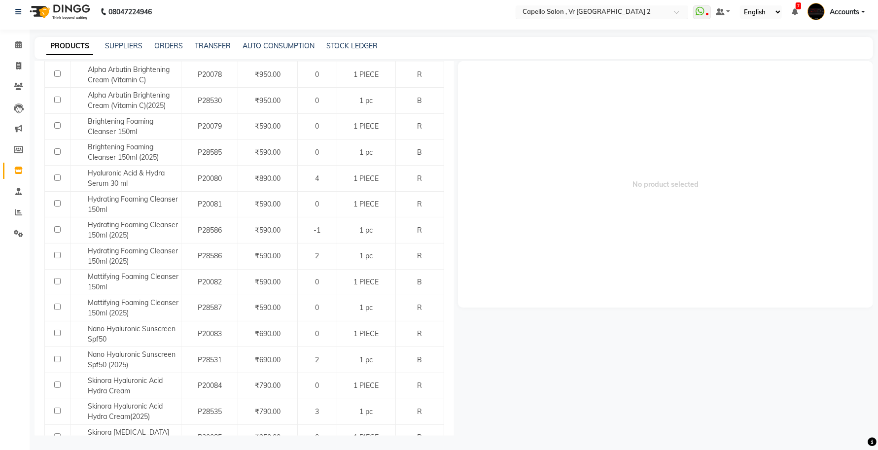
click at [634, 14] on input "text" at bounding box center [592, 13] width 143 height 10
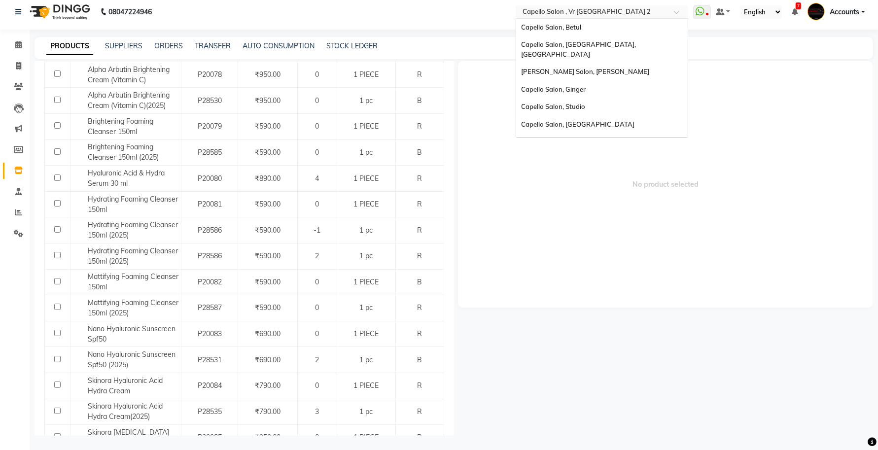
scroll to position [139, 0]
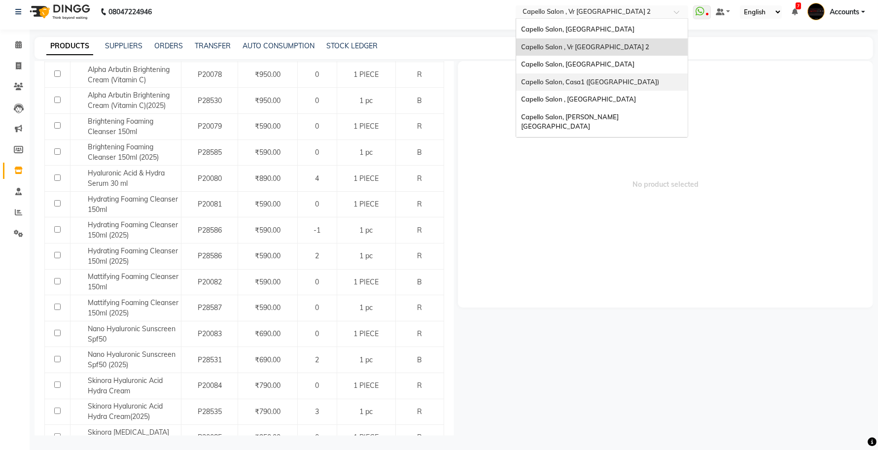
click at [589, 78] on span "Capello Salon, Casa1 ([GEOGRAPHIC_DATA])" at bounding box center [590, 82] width 138 height 8
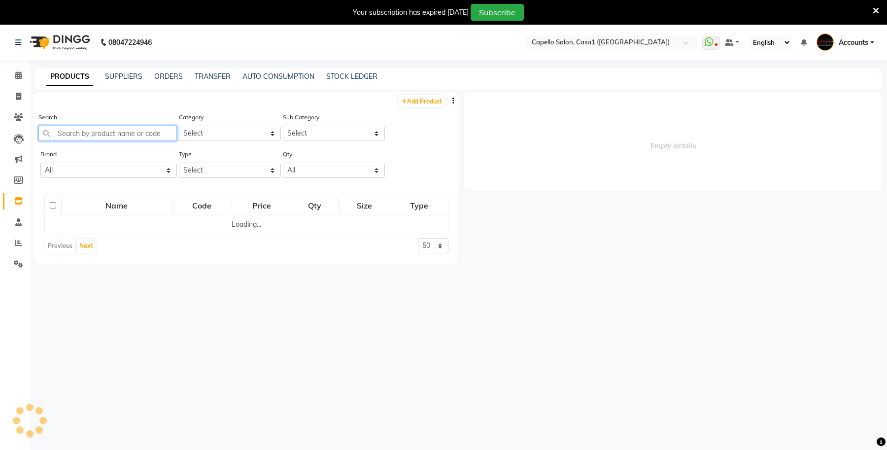
click at [103, 131] on input "text" at bounding box center [107, 133] width 139 height 15
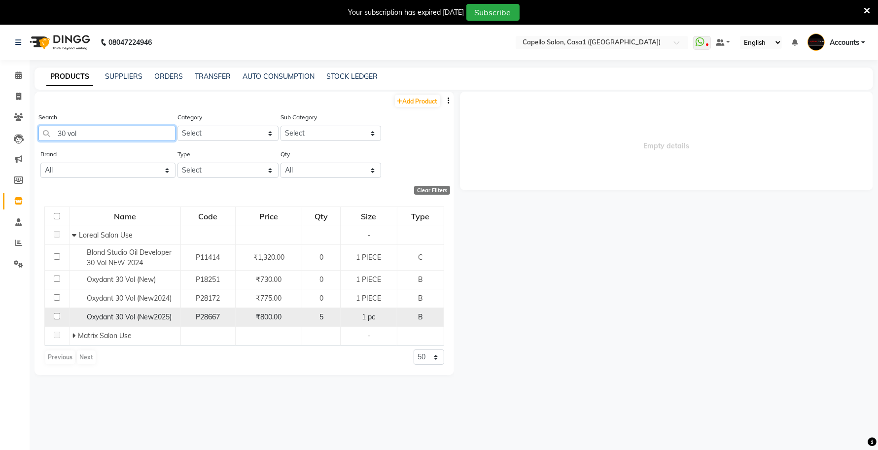
type input "30 vol"
click at [103, 317] on span "Oxydant 30 Vol (New2025)" at bounding box center [129, 317] width 85 height 9
select select
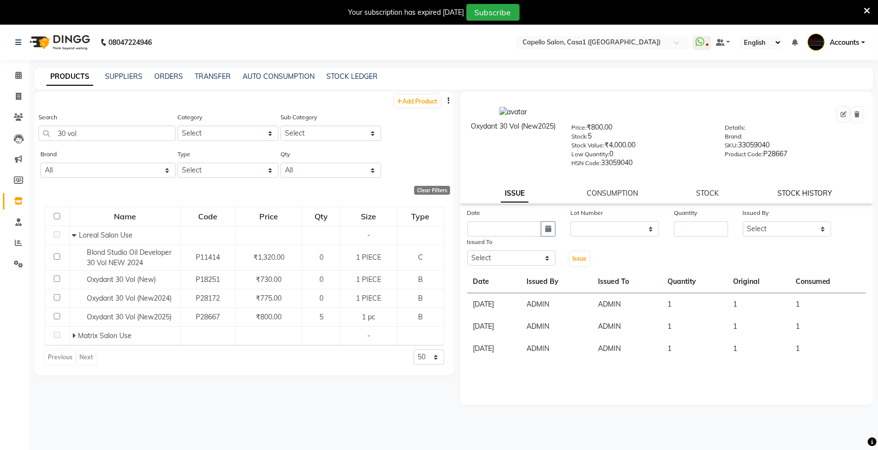
click at [817, 191] on link "STOCK HISTORY" at bounding box center [804, 193] width 55 height 9
select select "all"
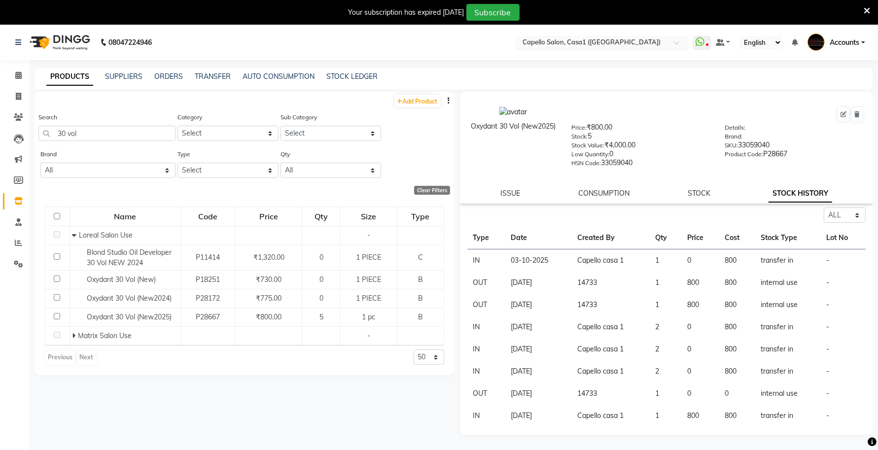
click at [642, 46] on input "text" at bounding box center [592, 43] width 143 height 10
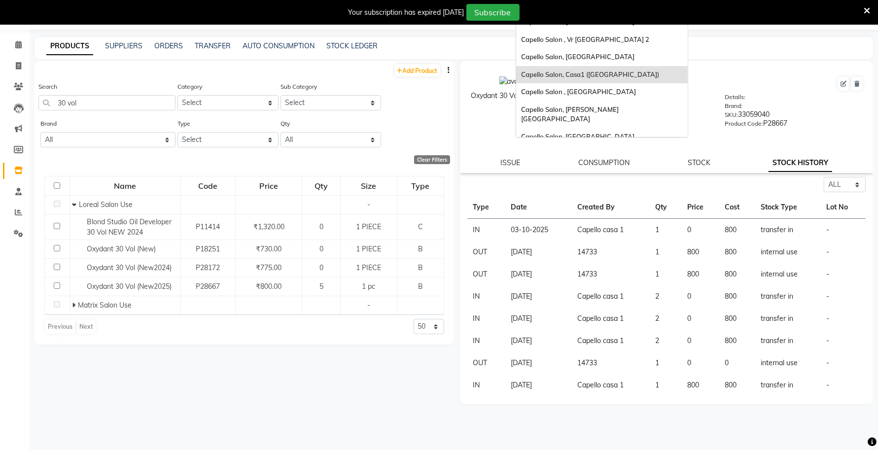
scroll to position [126, 0]
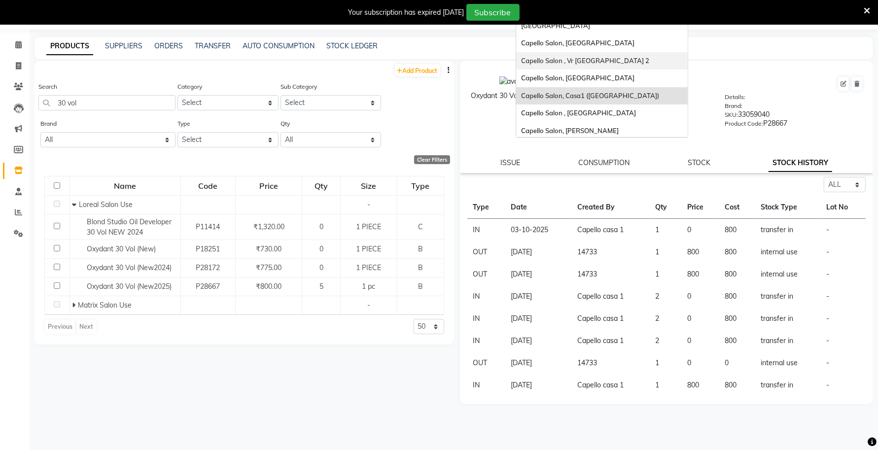
click at [570, 57] on span "Capello Salon , Vr [GEOGRAPHIC_DATA] 2" at bounding box center [585, 61] width 128 height 8
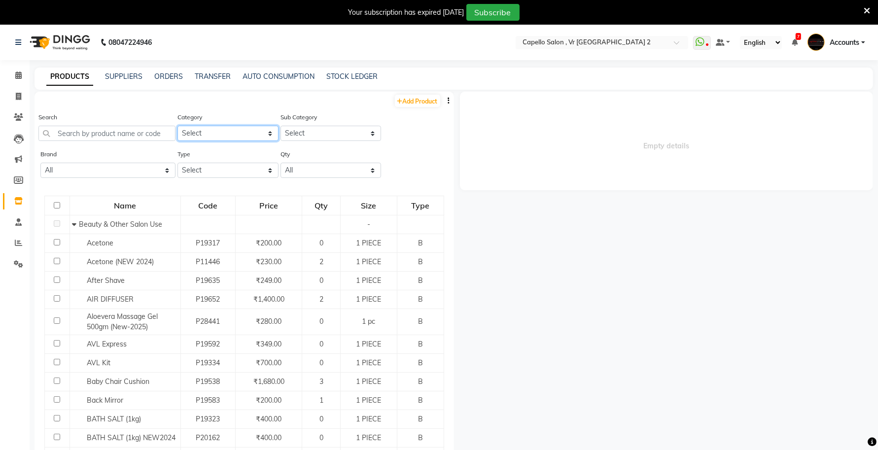
click at [210, 128] on select "Select Keramelon Skin Makeup Personal Care Appliances [PERSON_NAME] Beauty Plan…" at bounding box center [227, 133] width 101 height 15
select select "332902150"
click at [177, 126] on select "Select Keramelon Skin Makeup Personal Care Appliances [PERSON_NAME] Beauty Plan…" at bounding box center [227, 133] width 101 height 15
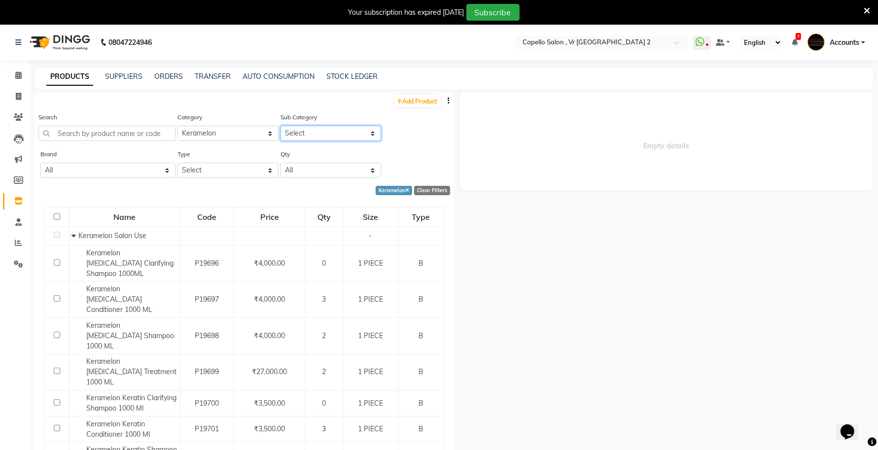
click at [316, 134] on select "Select Keramelon Salon Use Keramelon Retail" at bounding box center [330, 133] width 101 height 15
select select "3329021502"
click at [280, 126] on select "Select Keramelon Salon Use Keramelon Retail" at bounding box center [330, 133] width 101 height 15
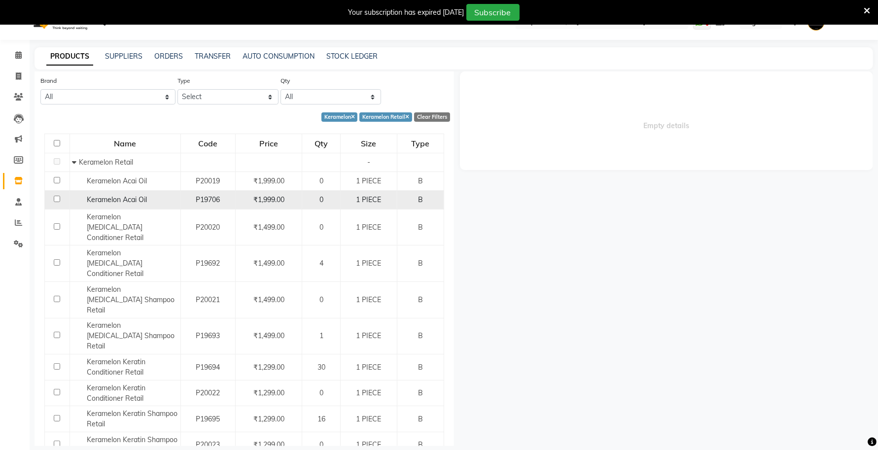
scroll to position [31, 0]
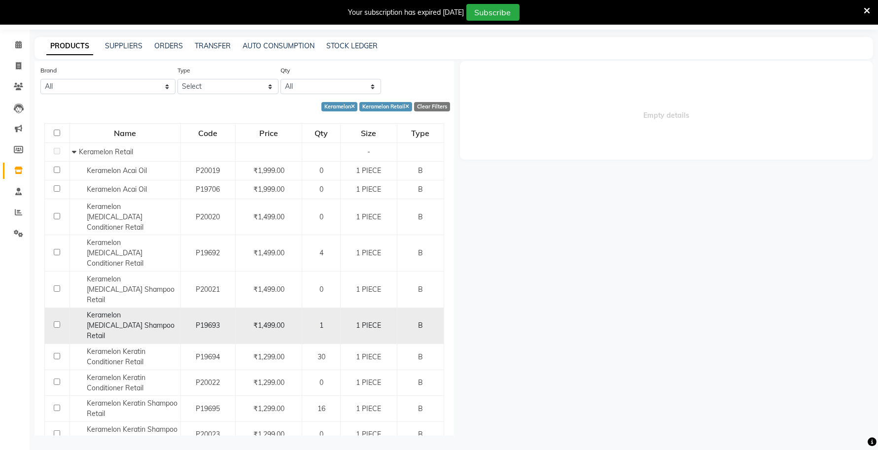
click at [142, 311] on span "Keramelon Botox Shampoo Retail" at bounding box center [131, 326] width 88 height 30
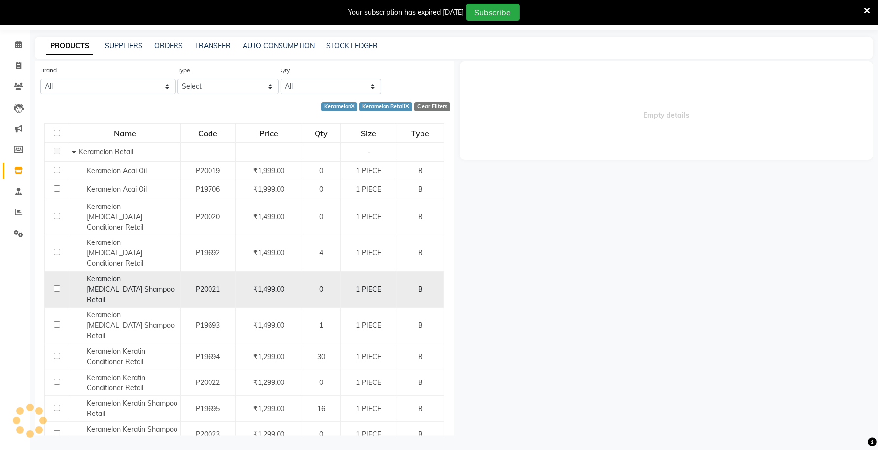
select select
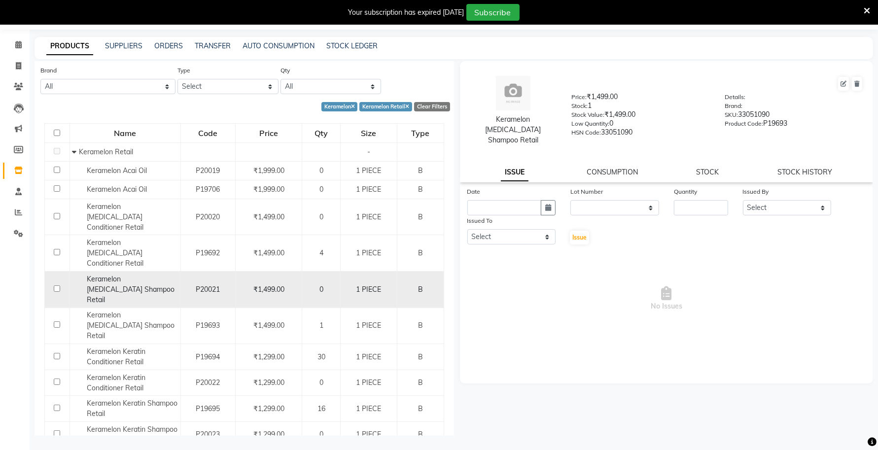
click at [109, 275] on span "Keramelon Botox Shampoo Retail" at bounding box center [131, 290] width 88 height 30
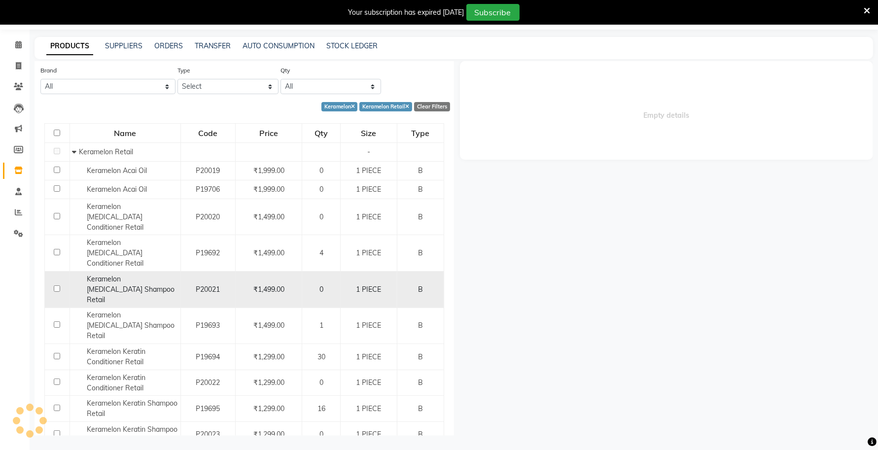
select select
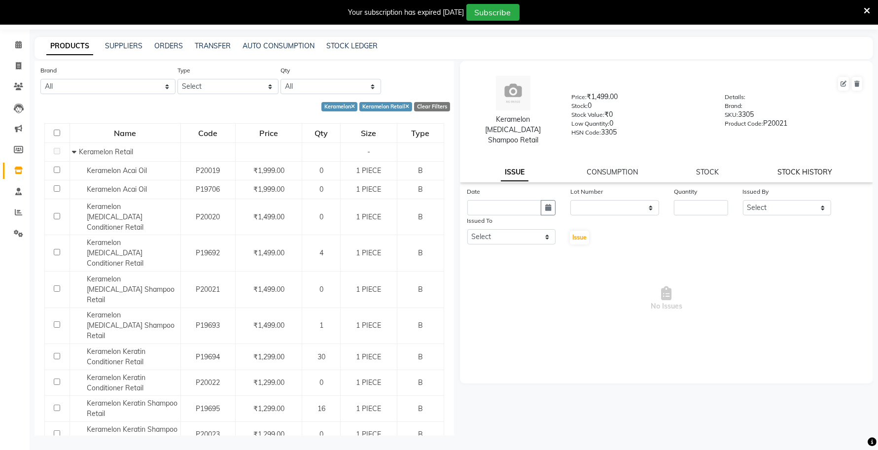
click at [790, 168] on link "STOCK HISTORY" at bounding box center [804, 172] width 55 height 9
select select "all"
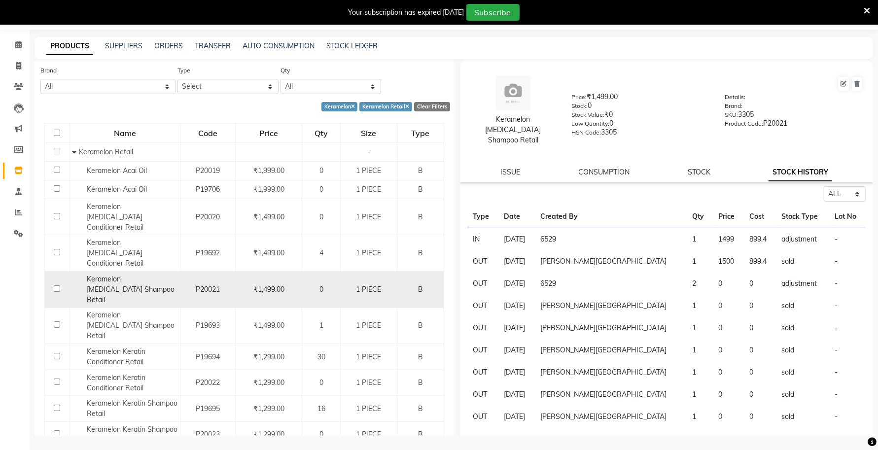
click at [127, 274] on div "Keramelon Botox Shampoo Retail" at bounding box center [124, 289] width 105 height 31
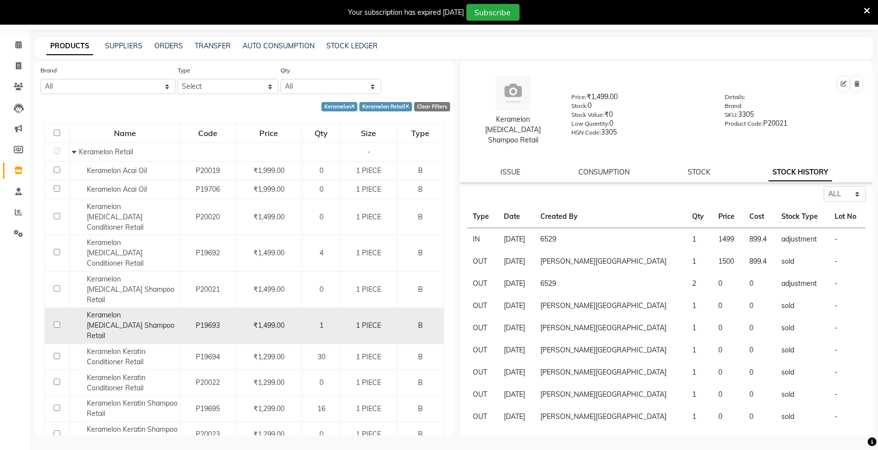
click at [122, 311] on span "Keramelon Botox Shampoo Retail" at bounding box center [131, 326] width 88 height 30
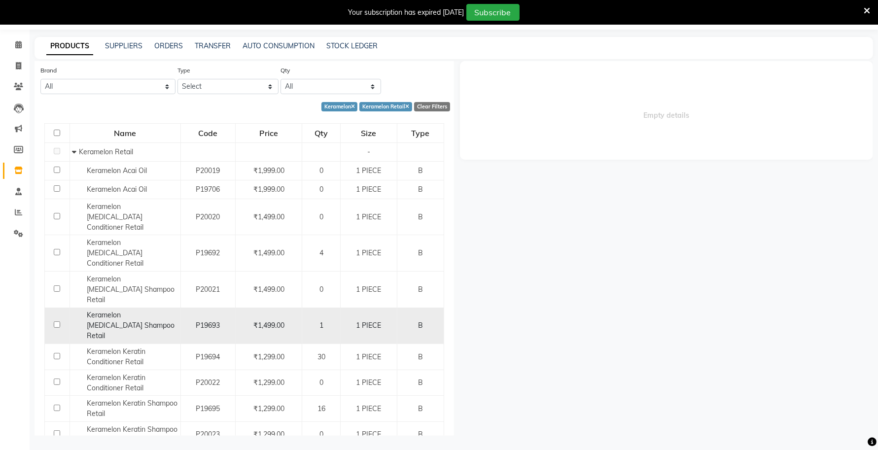
select select "all"
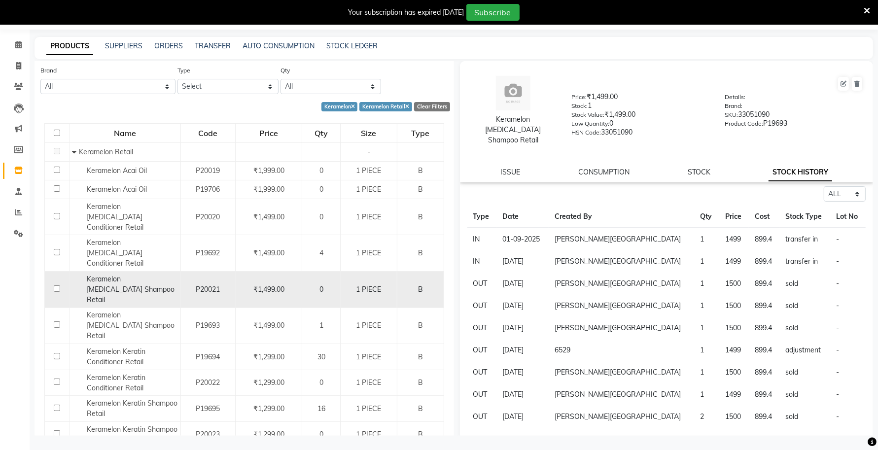
click at [206, 272] on td "P20021" at bounding box center [207, 290] width 55 height 36
click at [114, 275] on span "Keramelon Botox Shampoo Retail" at bounding box center [131, 290] width 88 height 30
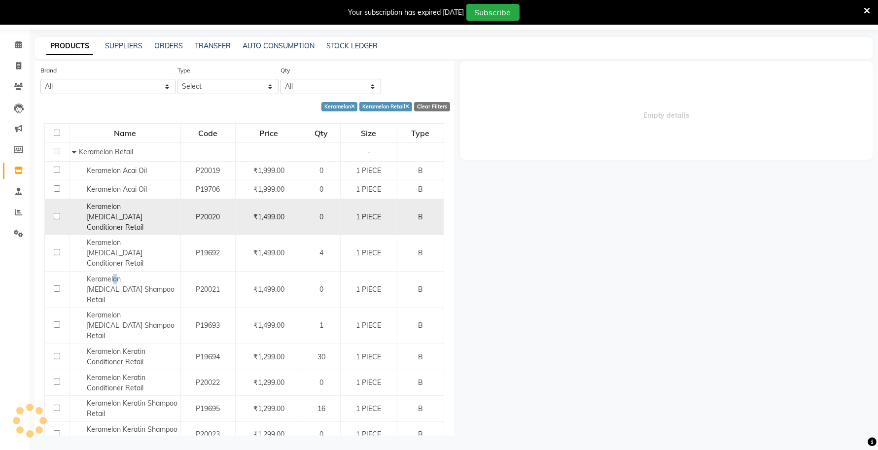
select select "all"
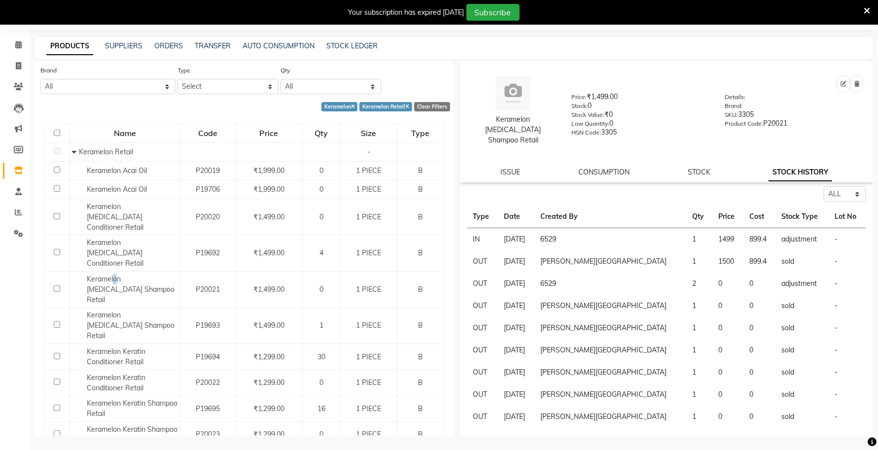
scroll to position [0, 0]
